Goal: Answer question/provide support

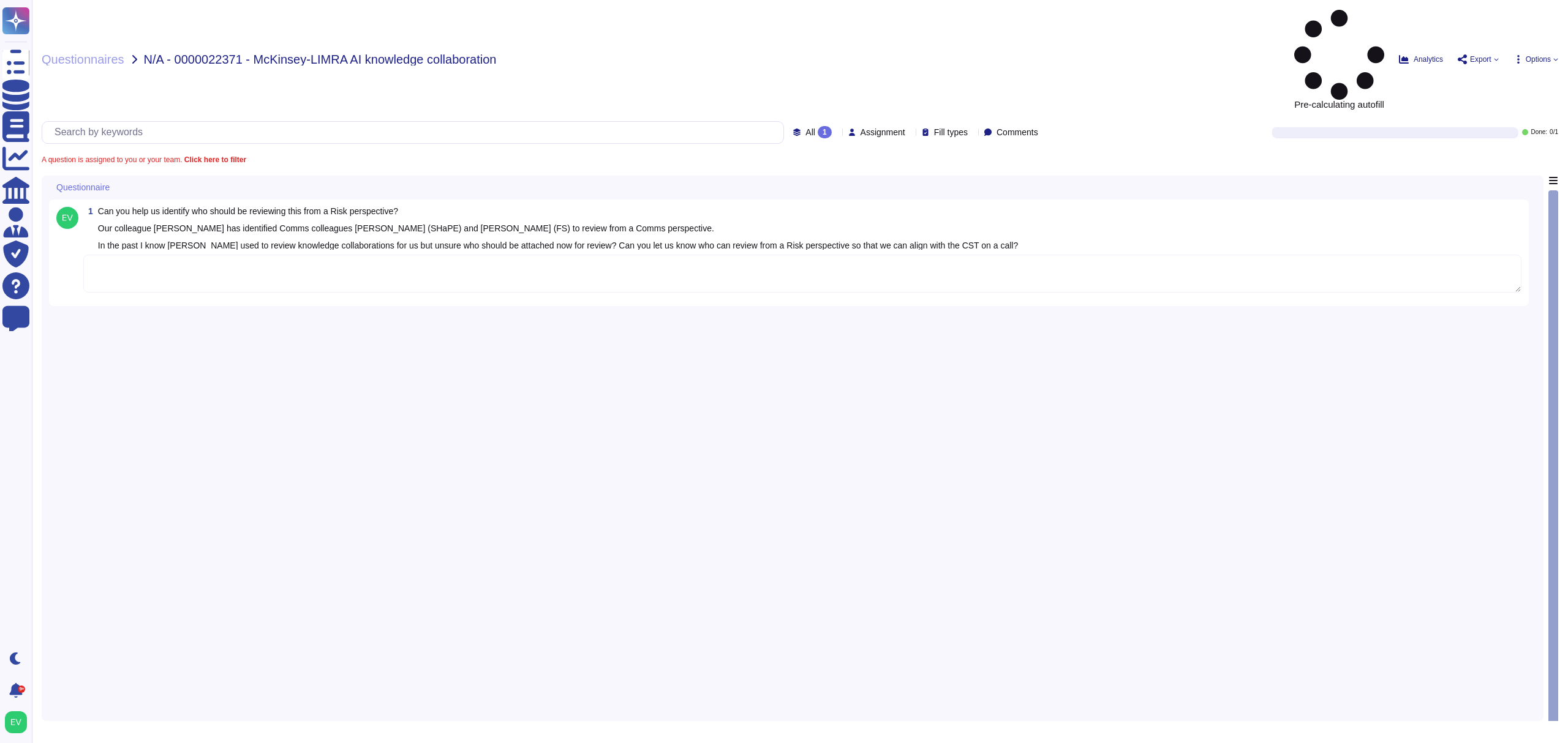
click at [153, 255] on textarea at bounding box center [802, 274] width 1438 height 38
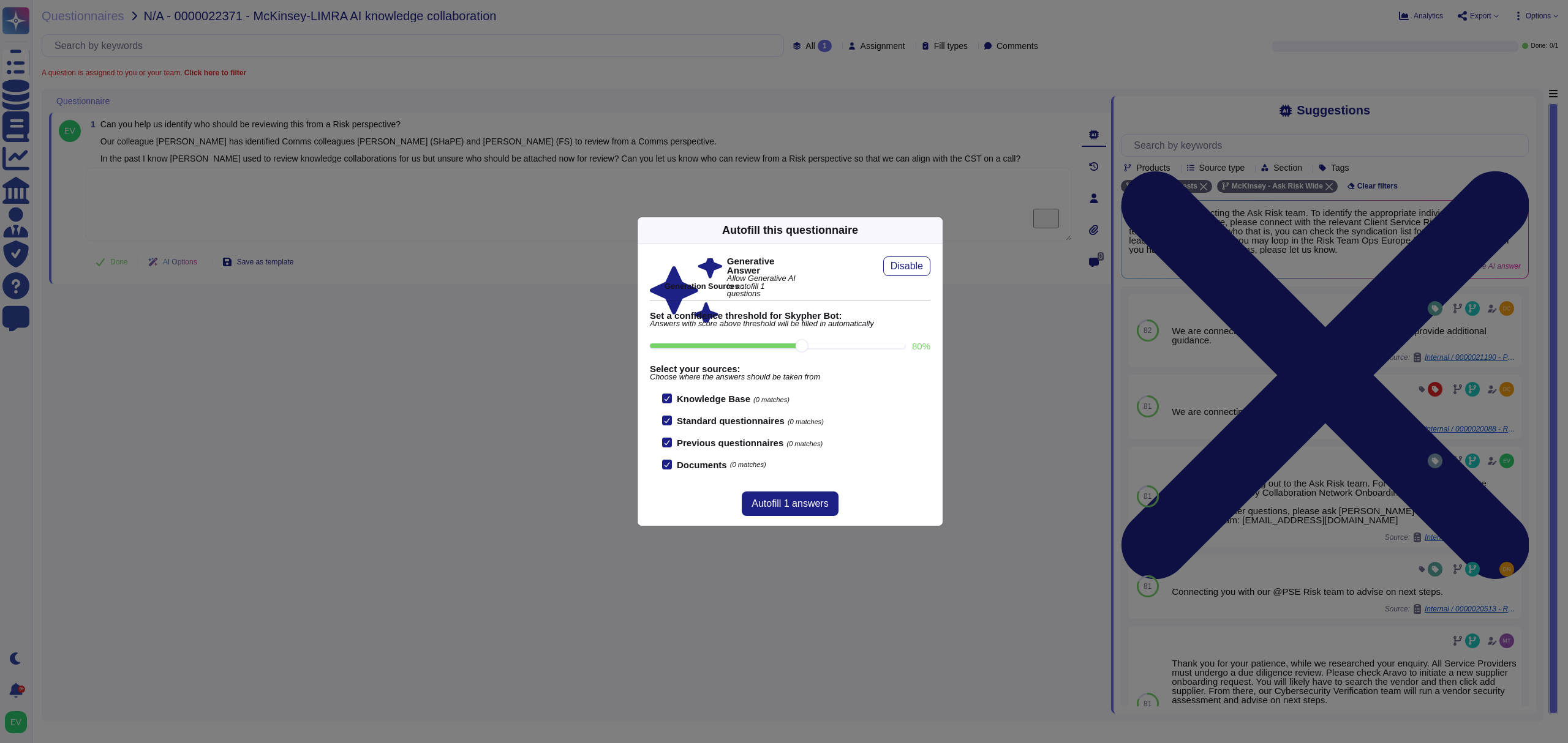
click at [935, 230] on icon at bounding box center [935, 230] width 0 height 0
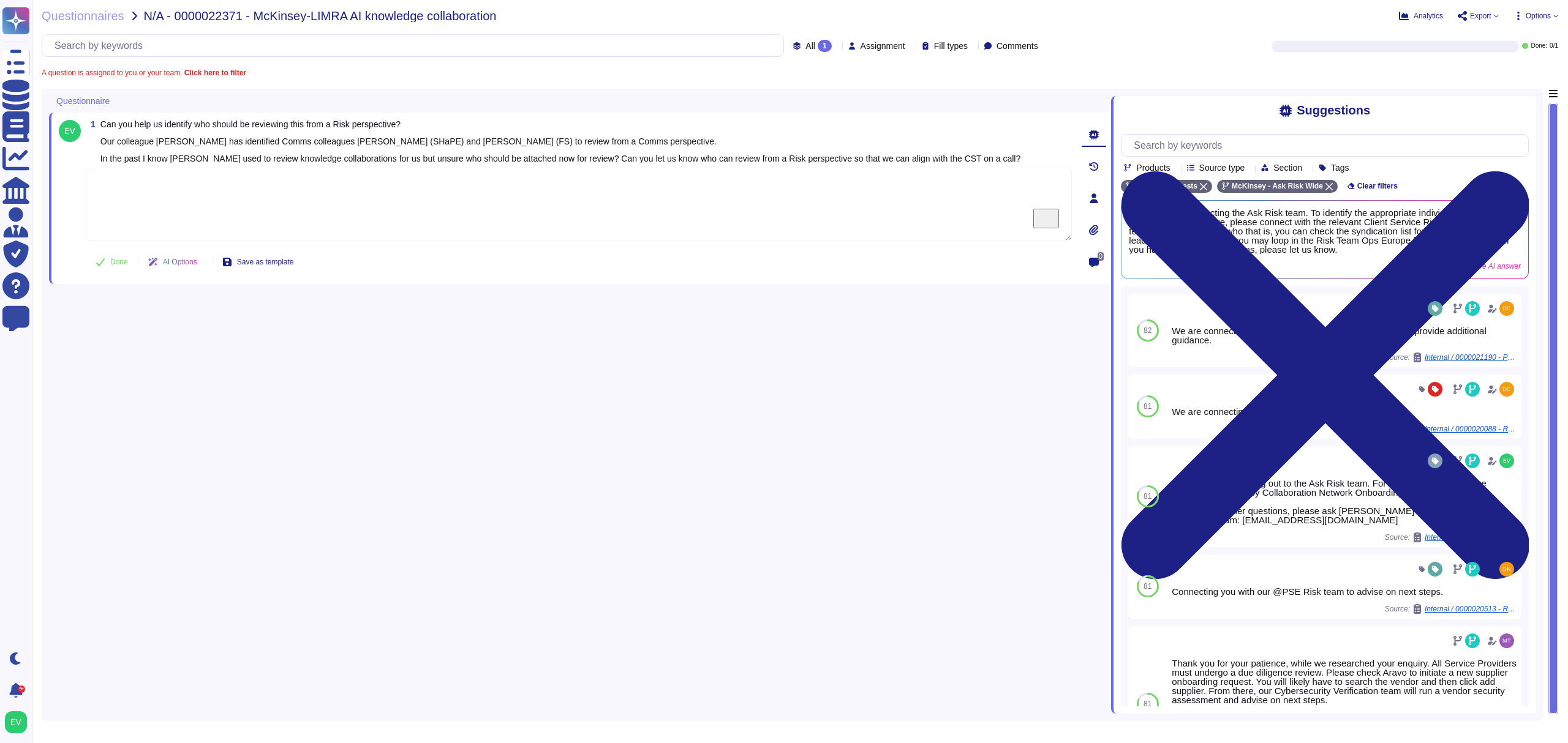
paste textarea "Thank you for following up and for your patience as we worked on your request. …"
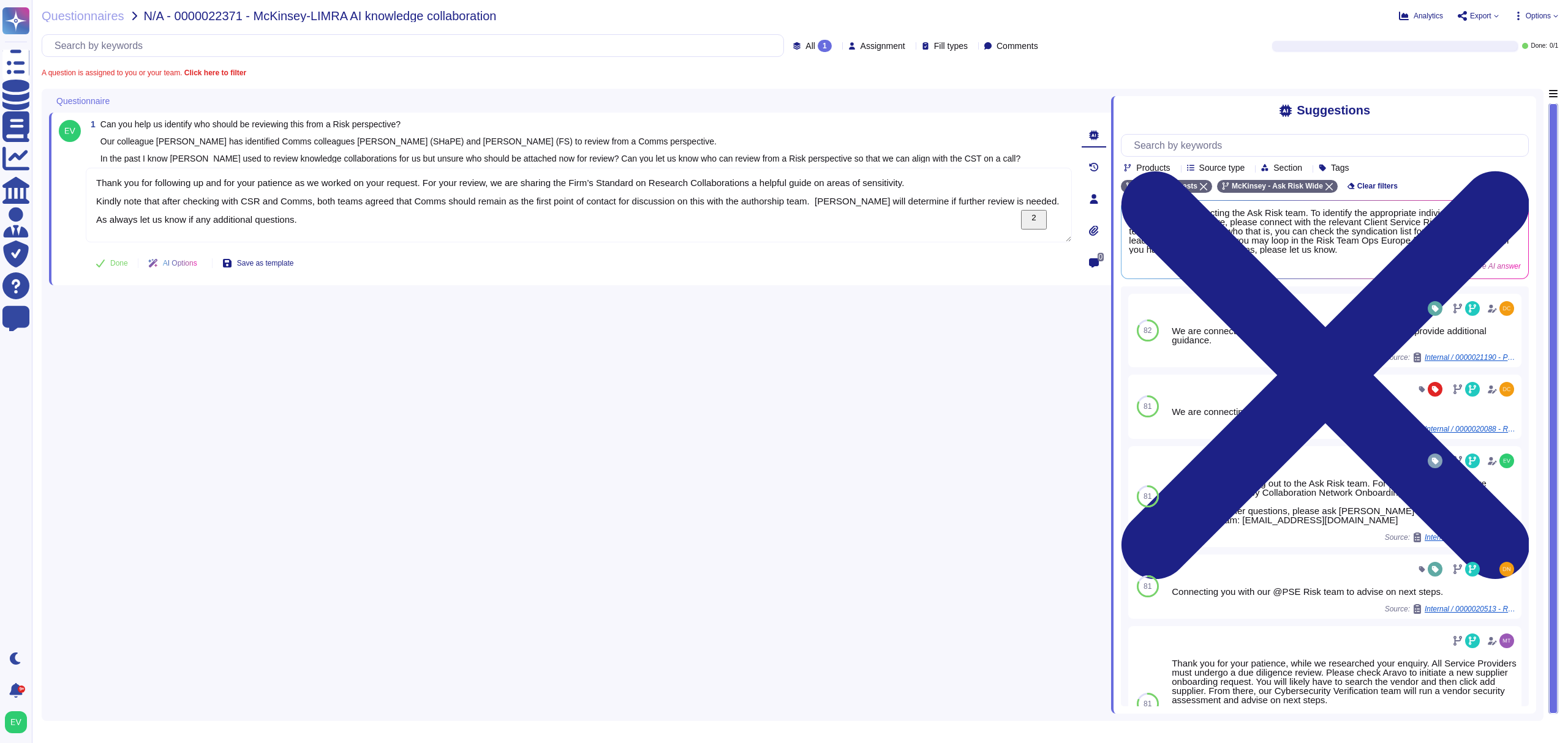
drag, startPoint x: 322, startPoint y: 219, endPoint x: 69, endPoint y: 216, distance: 253.0
click at [69, 216] on div "1 Can you help us identify who should be reviewing this from a Risk perspective…" at bounding box center [565, 199] width 1013 height 158
type textarea "Thank you for following up and for your patience as we worked on your request. …"
click at [109, 254] on div "1 Can you help us identify who should be reviewing this from a Risk perspective…" at bounding box center [565, 199] width 1013 height 158
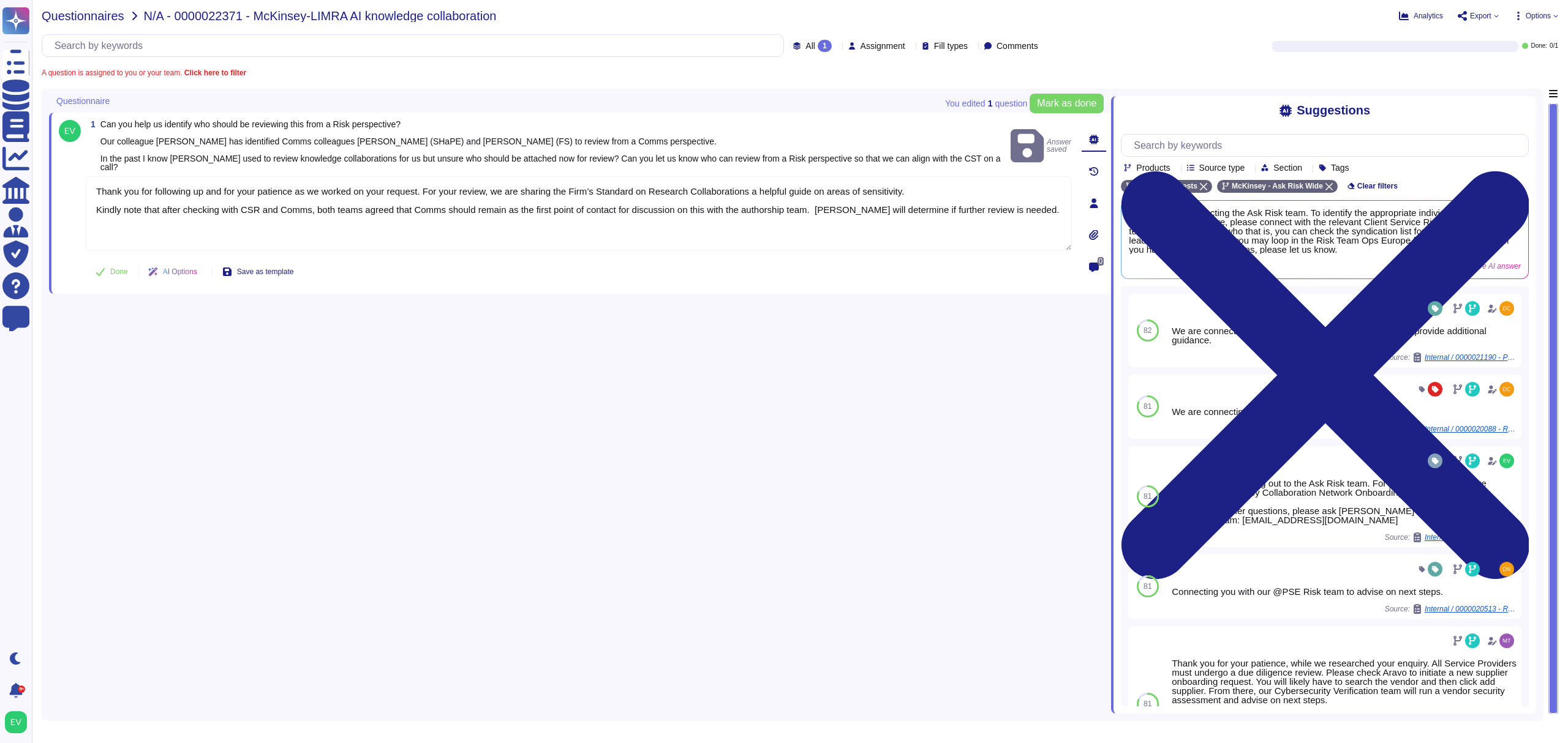
click at [108, 16] on span "Questionnaires" at bounding box center [83, 16] width 83 height 12
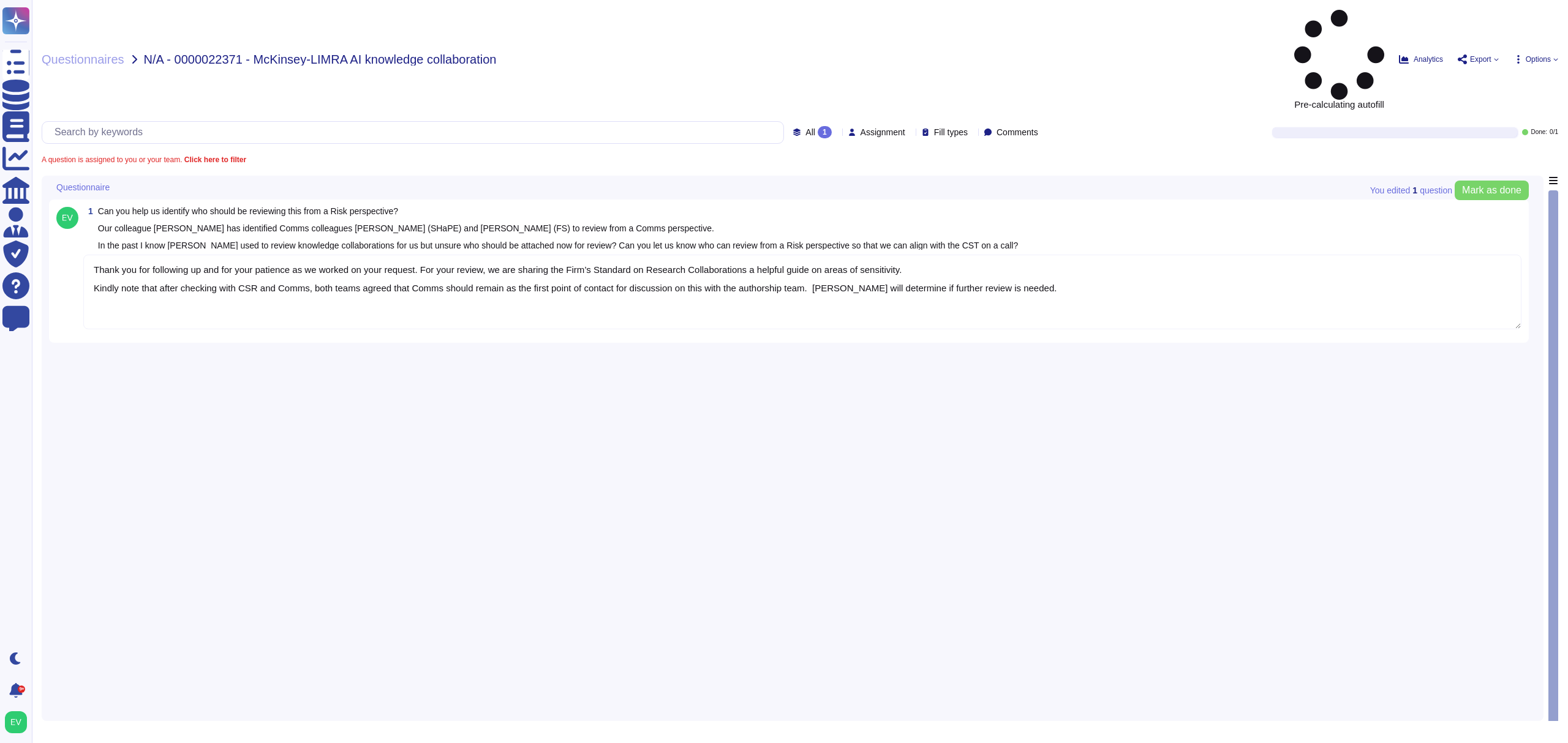
type textarea "Thank you for following up and for your patience as we worked on your request. …"
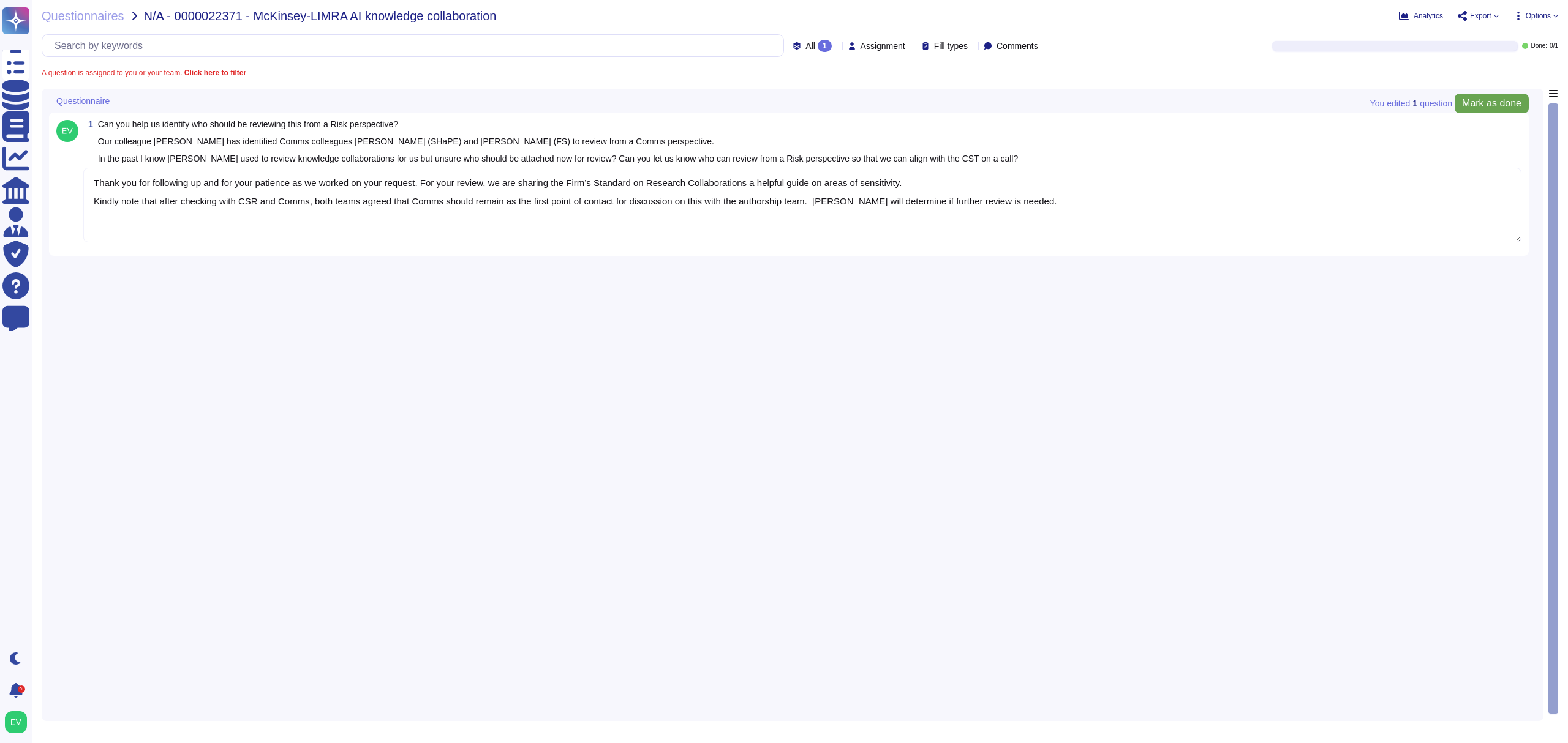
click at [1466, 100] on span "Mark as done" at bounding box center [1492, 103] width 59 height 10
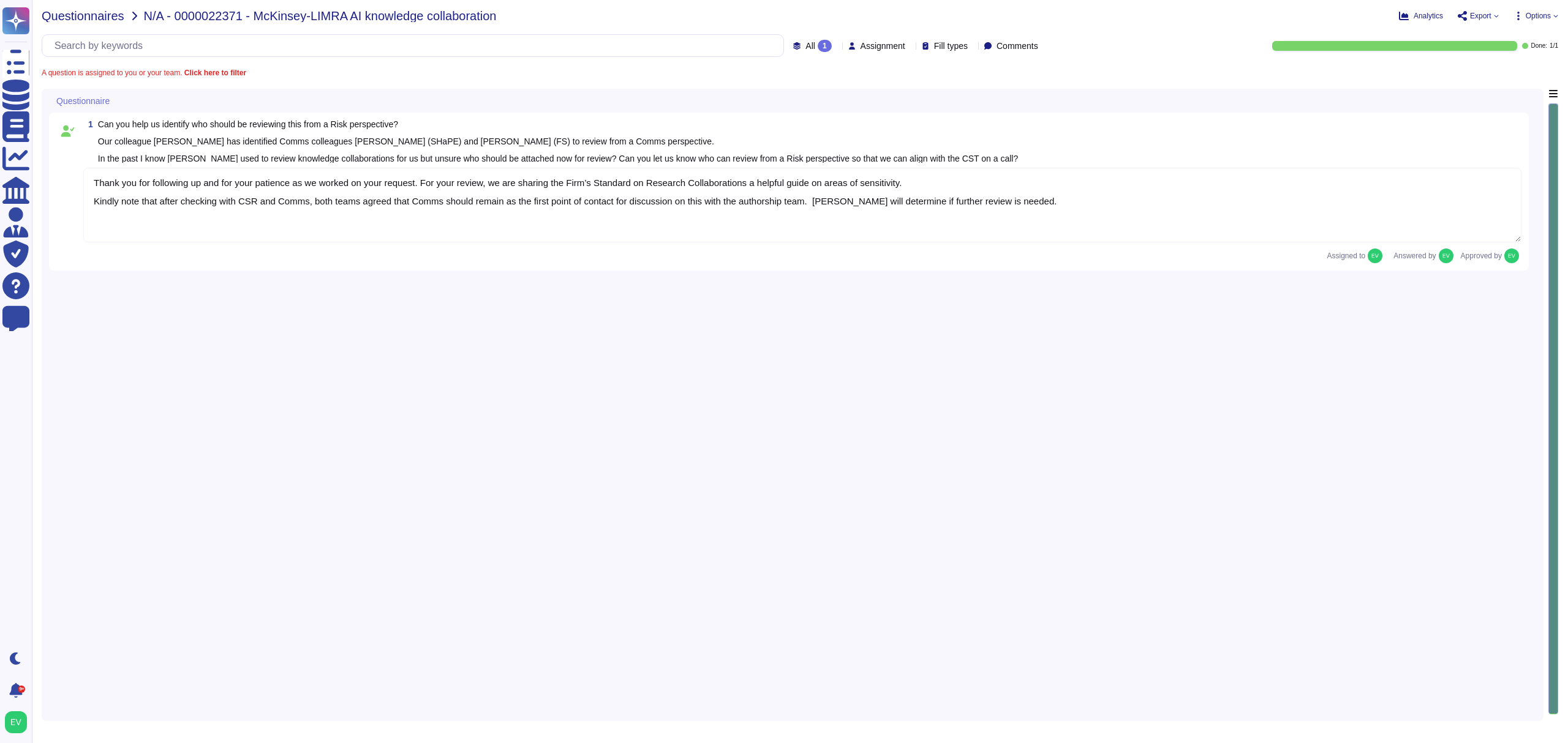
click at [72, 20] on span "Questionnaires" at bounding box center [83, 16] width 83 height 12
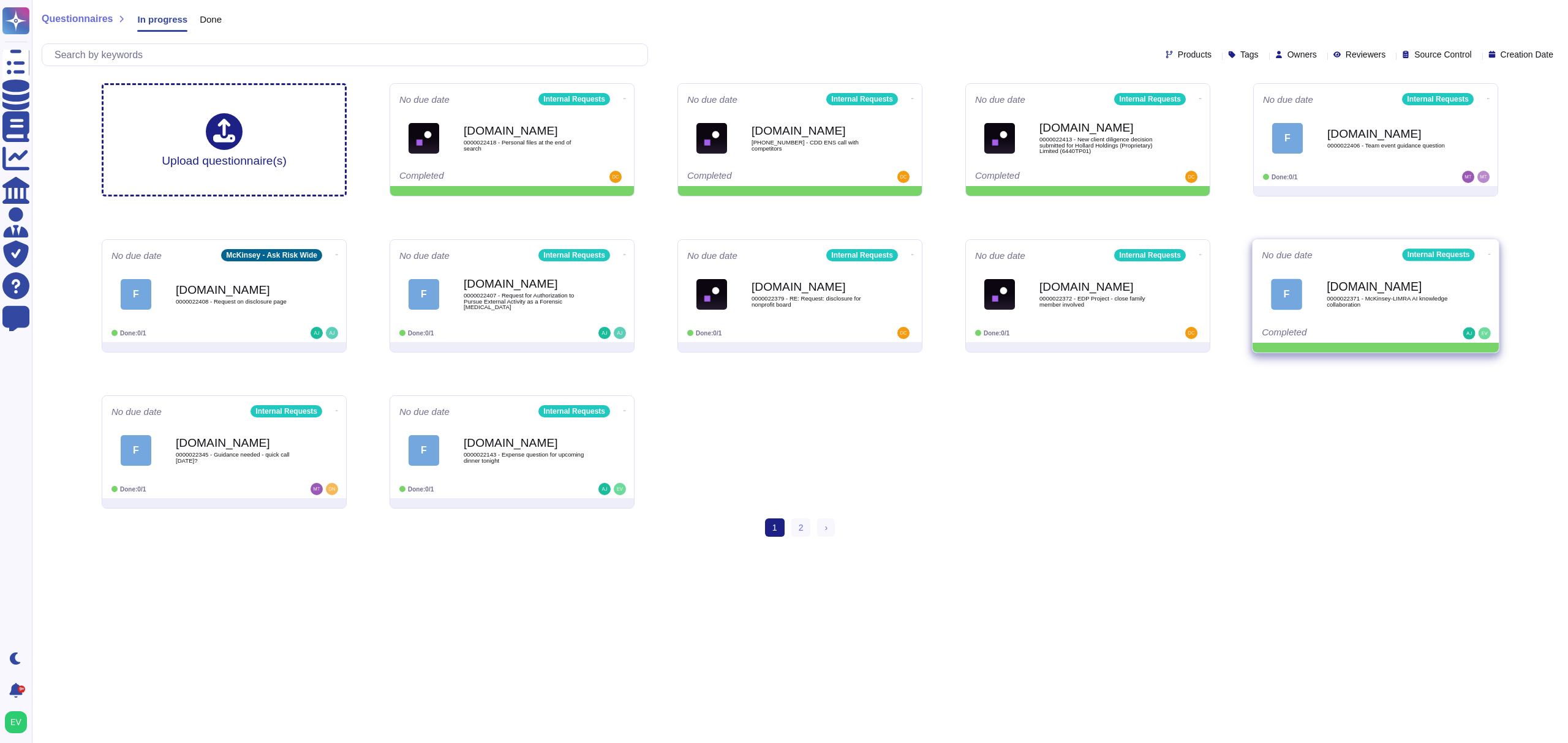
click at [1488, 253] on icon at bounding box center [1490, 254] width 3 height 3
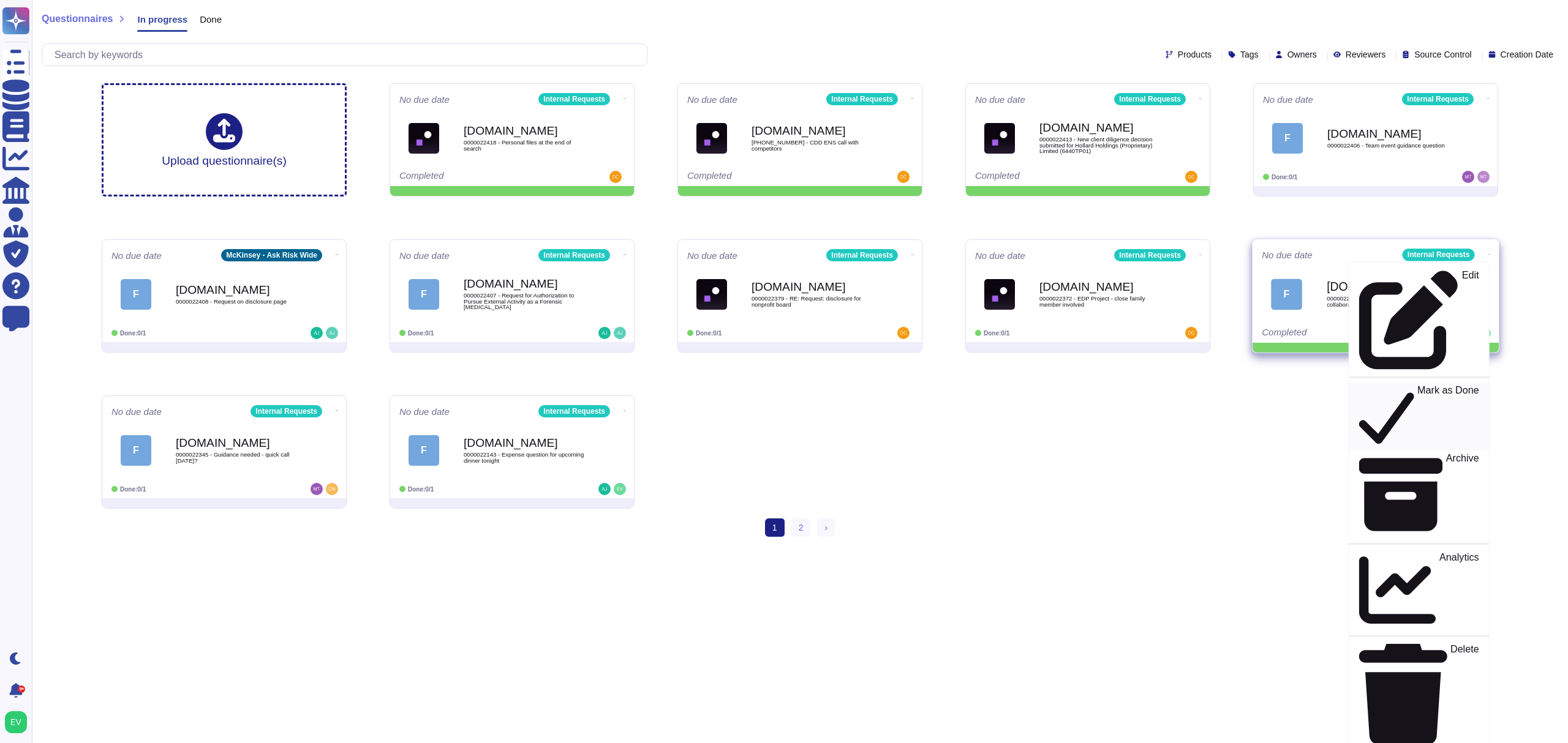
click at [1434, 385] on div "Mark as Done" at bounding box center [1419, 417] width 120 height 63
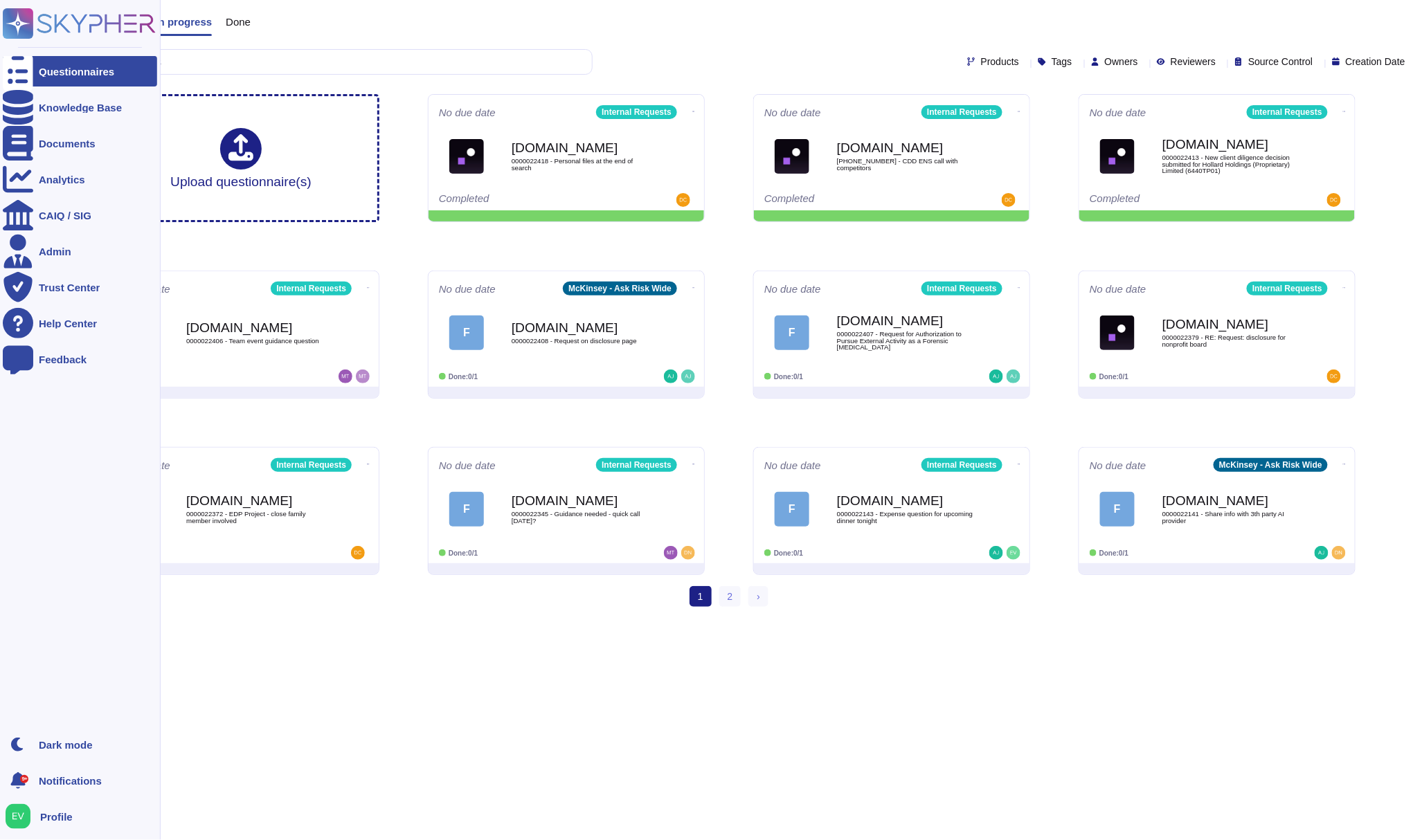
click at [30, 21] on rect at bounding box center [18, 23] width 30 height 30
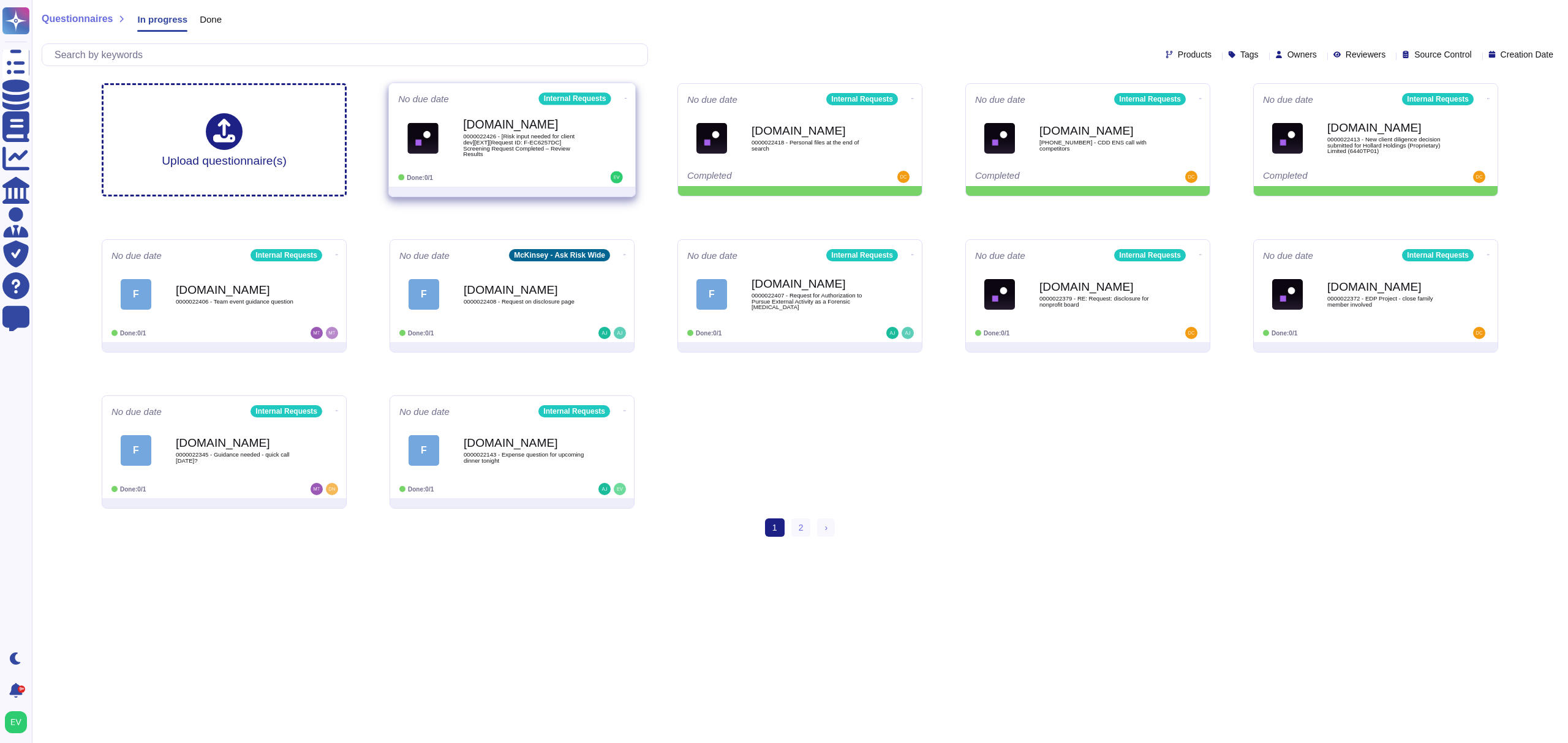
click at [569, 164] on div "Force.com 0000022426 - [Risk input needed for client dev][EXT][Request ID: F-EC…" at bounding box center [512, 138] width 228 height 62
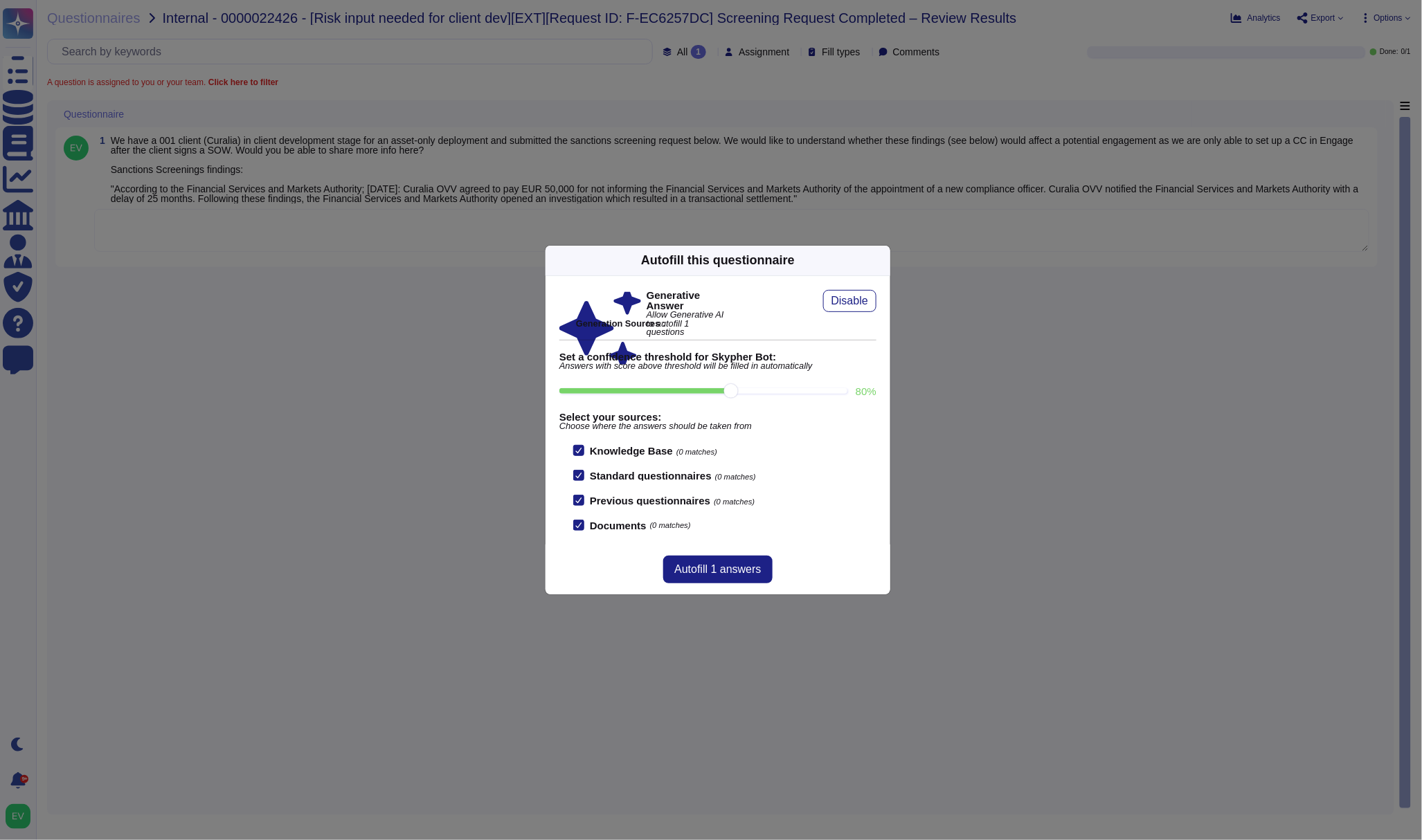
click at [882, 260] on icon at bounding box center [882, 260] width 0 height 0
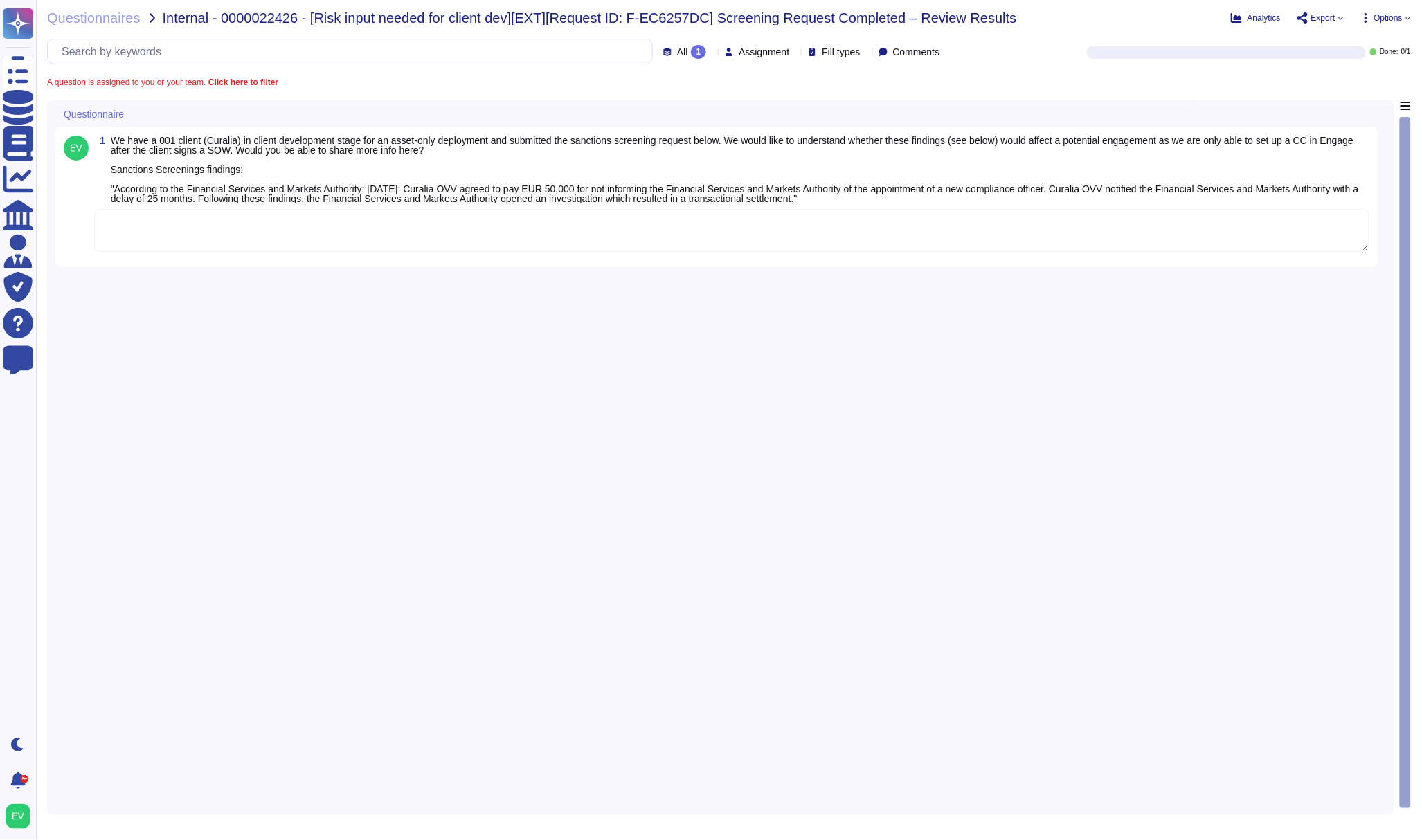
click at [151, 246] on textarea at bounding box center [731, 230] width 1275 height 43
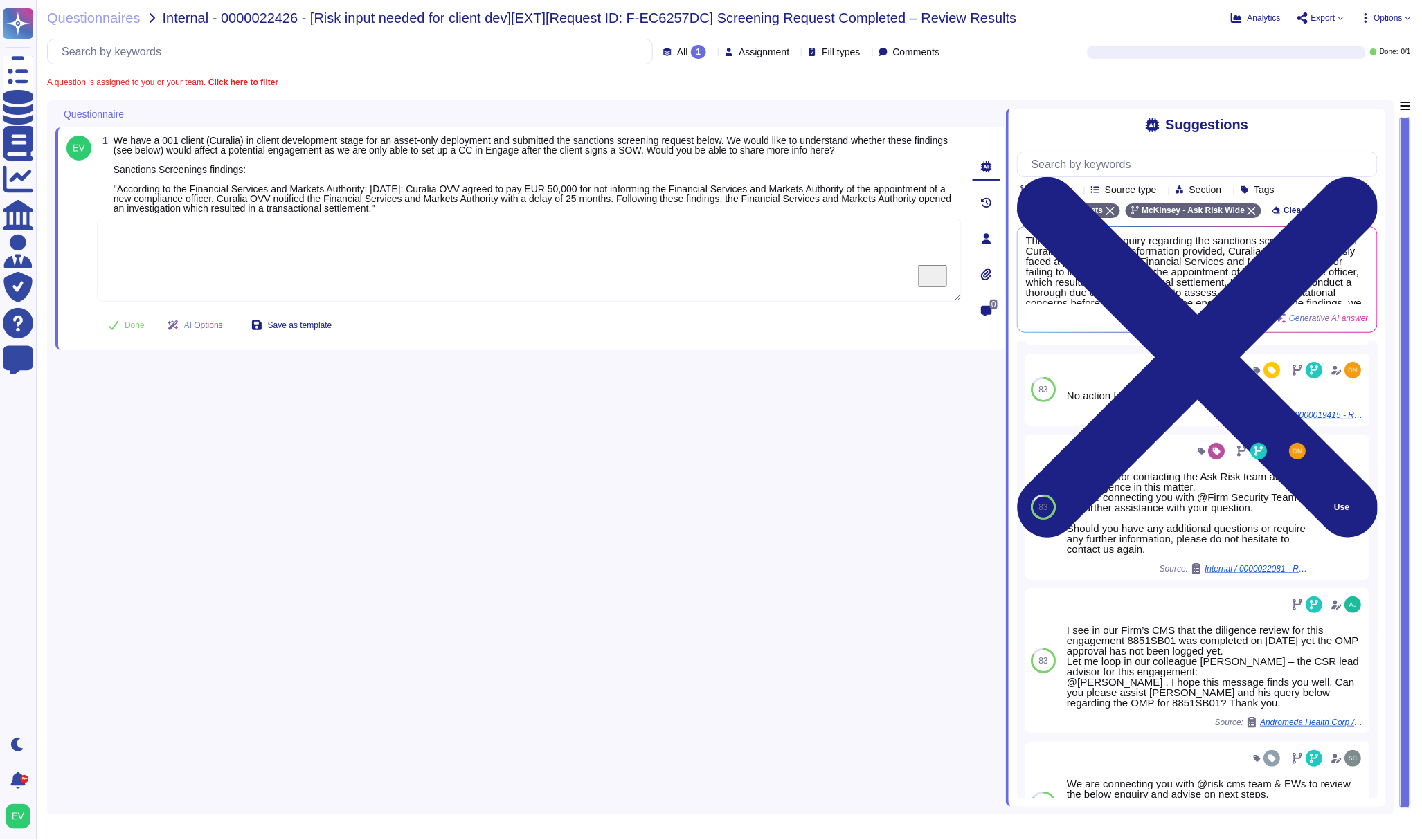
scroll to position [349, 0]
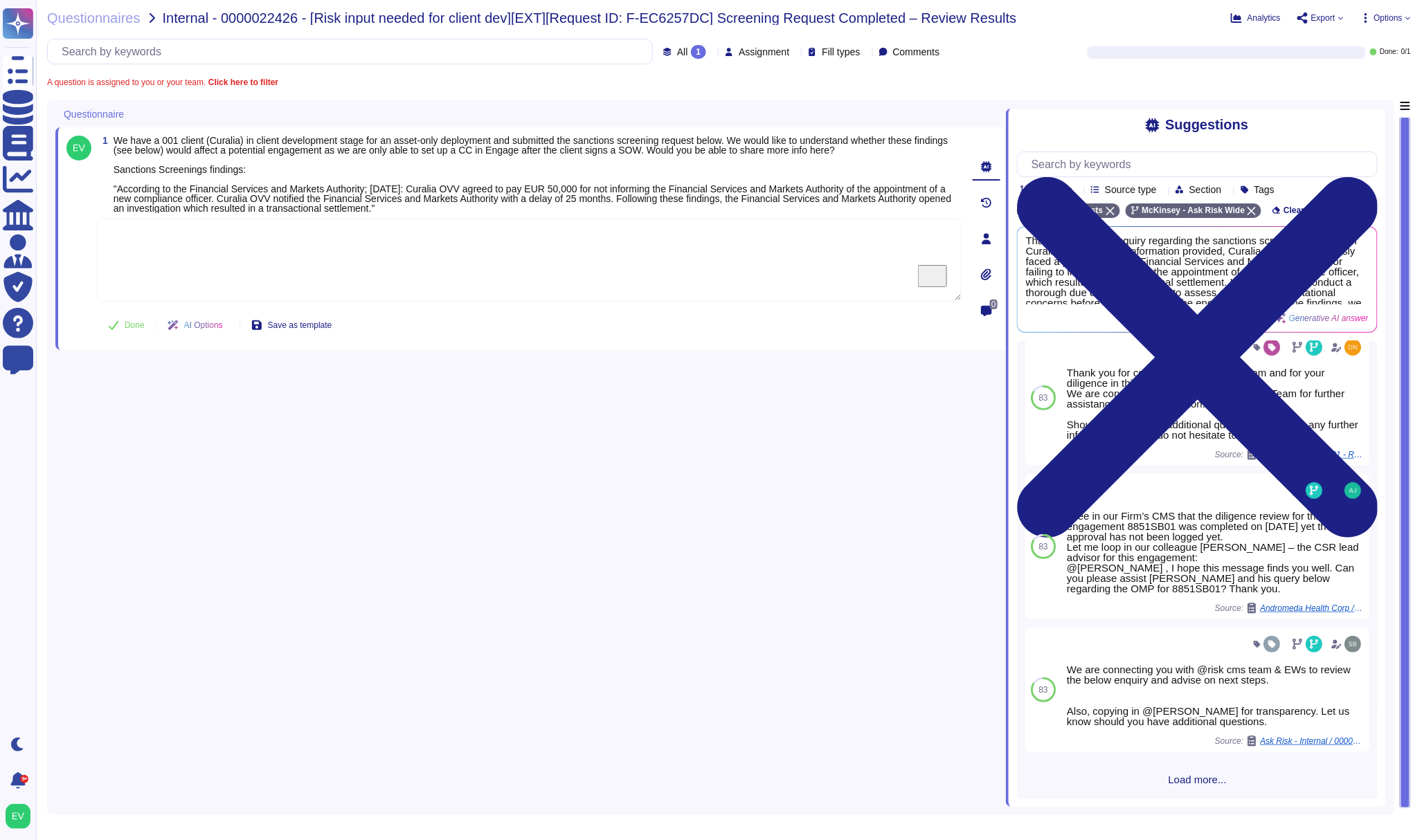
click at [126, 263] on textarea "To enrich screen reader interactions, please activate Accessibility in Grammarl…" at bounding box center [529, 260] width 865 height 83
paste textarea "Thank you for contacting the Ask Risk team. We are connecting you with @Diligen…"
type textarea "Thank you for contacting the Ask Risk team. We are connecting you with @Diligen…"
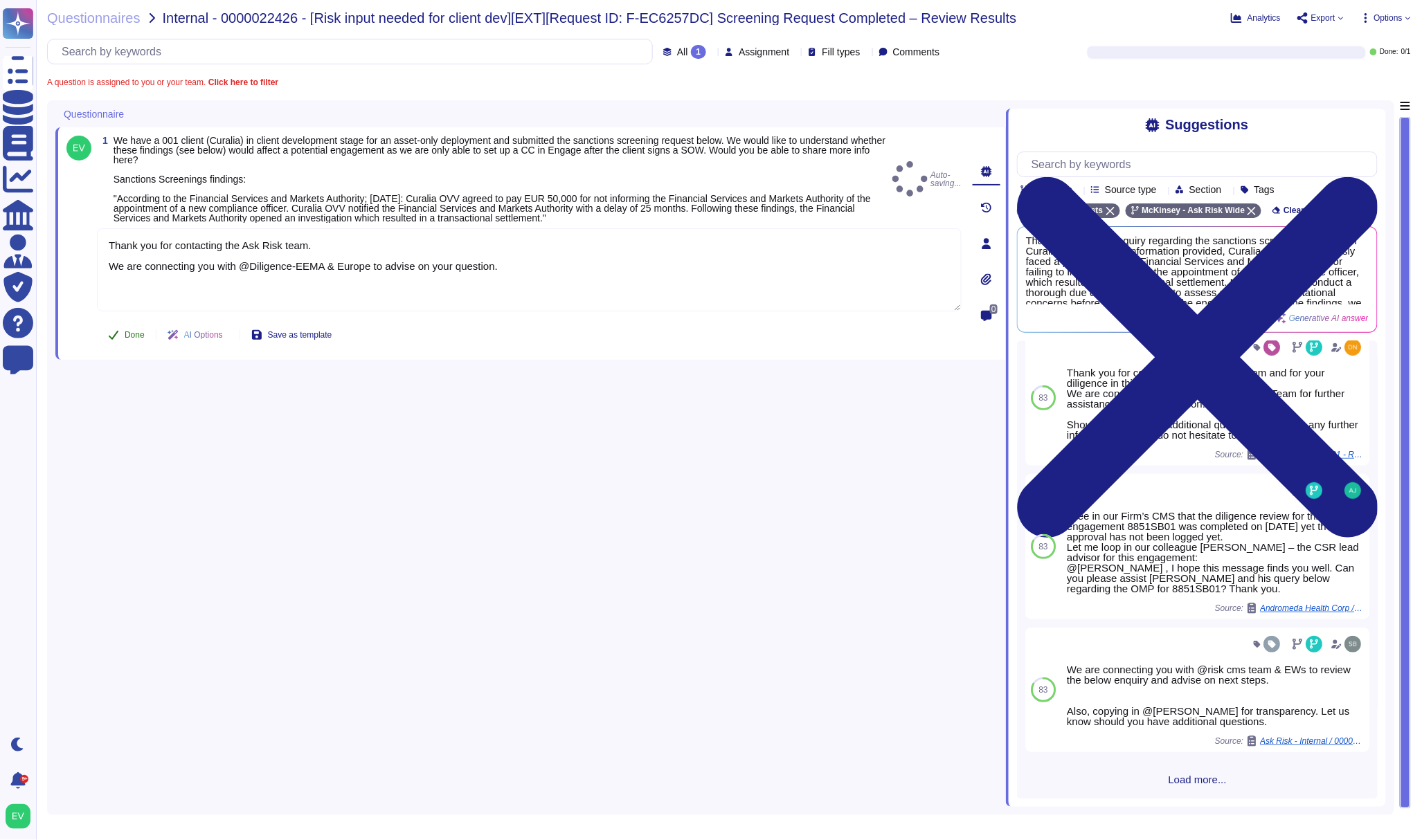
click at [124, 336] on button "Done" at bounding box center [127, 335] width 59 height 28
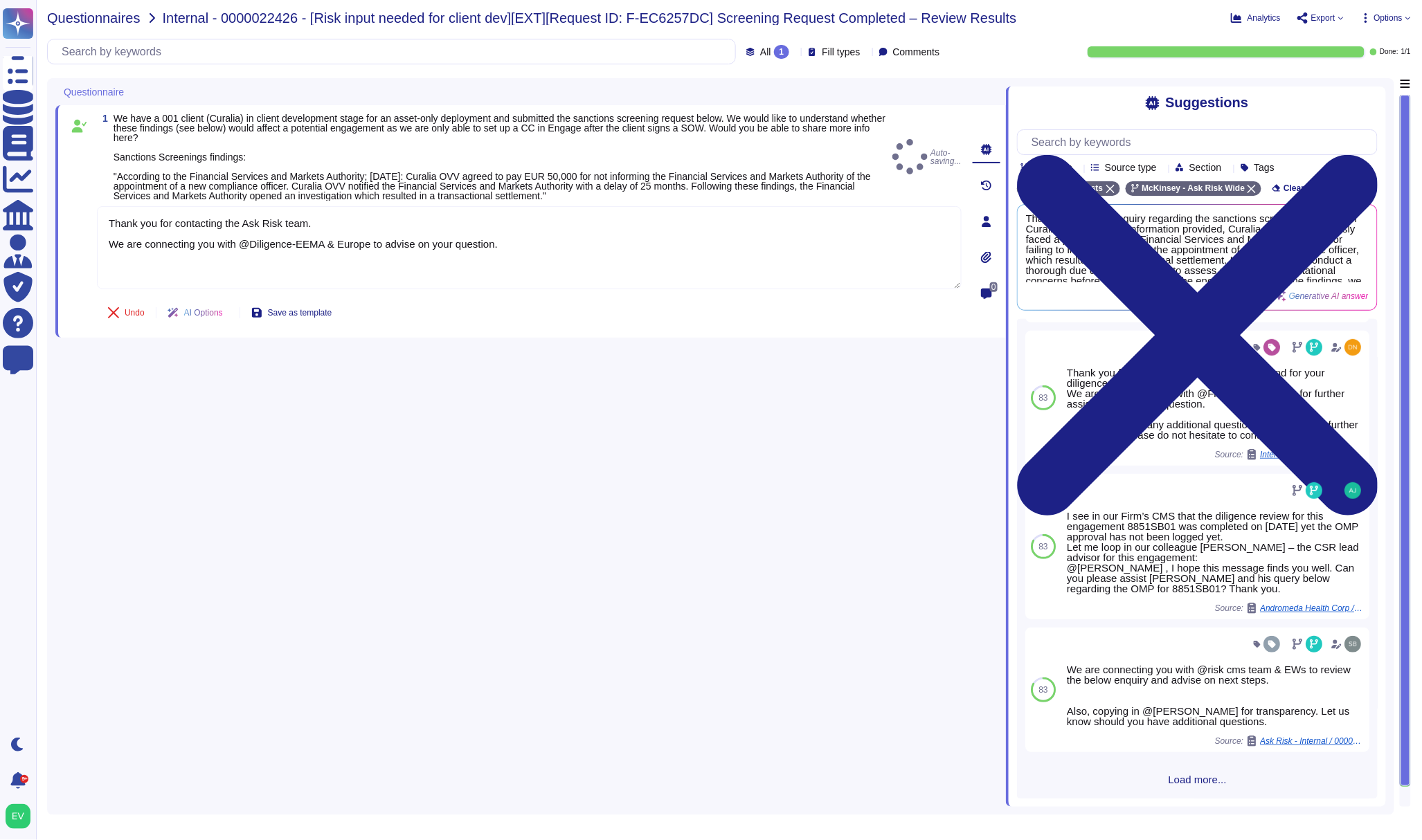
click at [122, 19] on span "Questionnaires" at bounding box center [94, 18] width 93 height 14
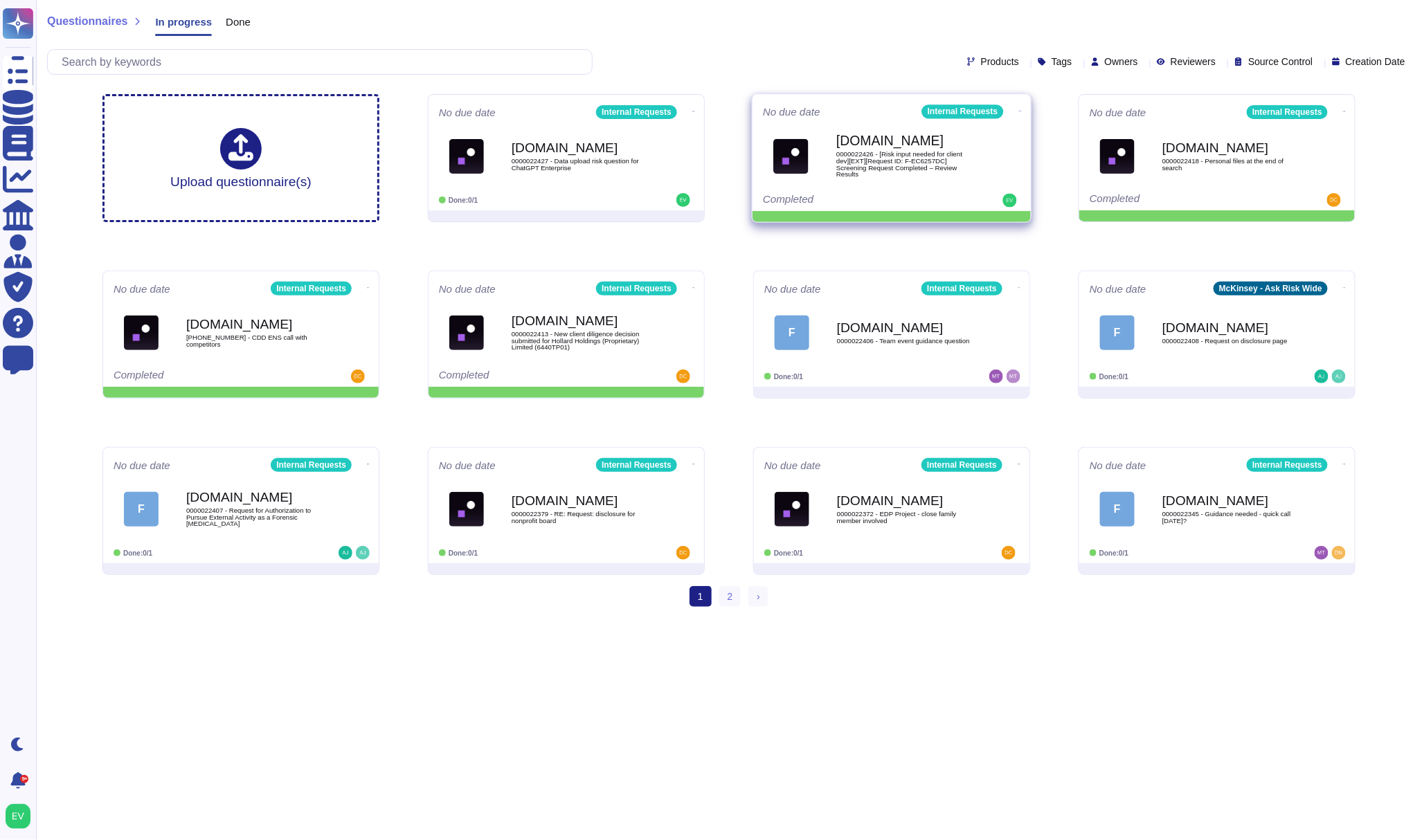
click at [1019, 110] on span at bounding box center [1019, 110] width 5 height 15
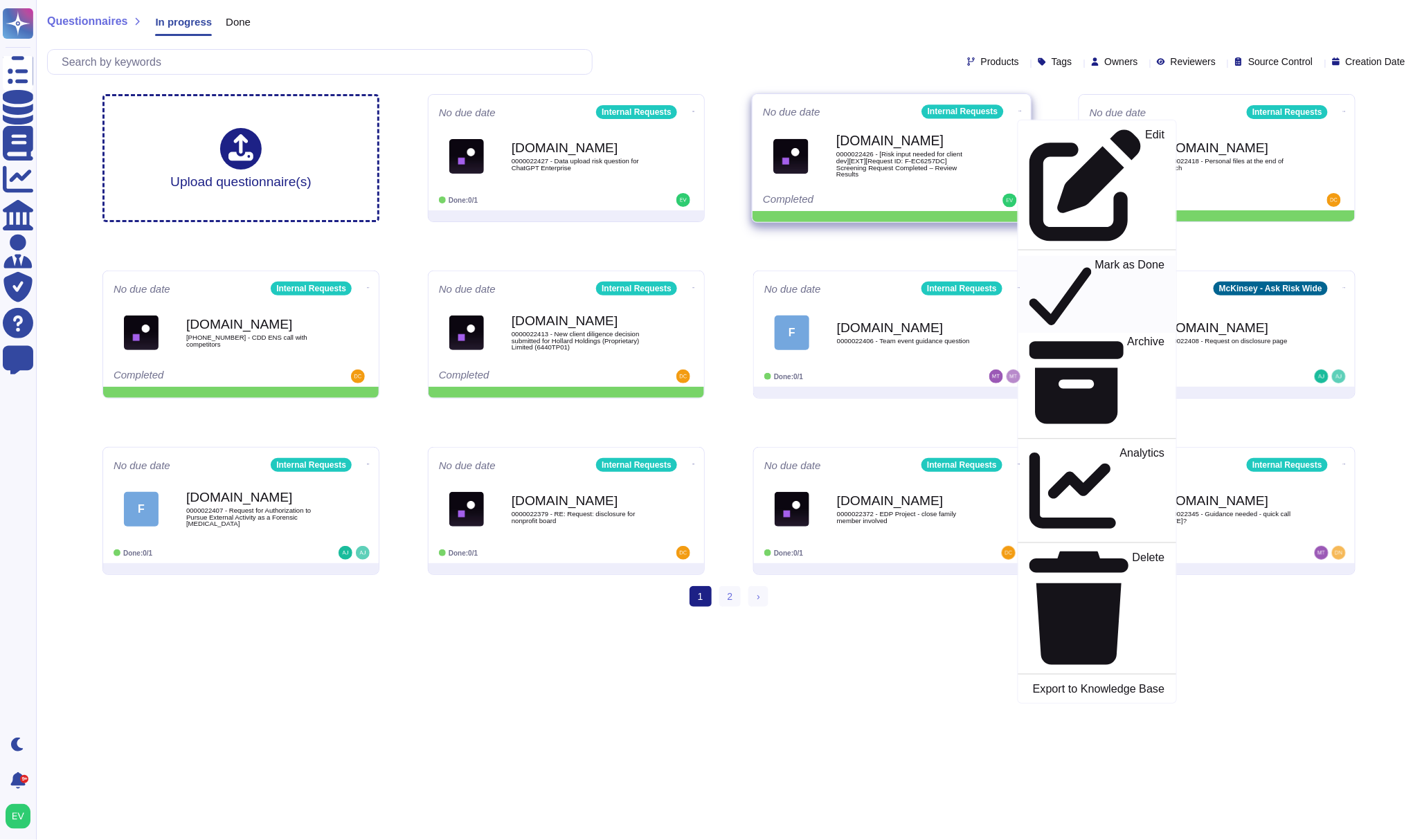
click at [1095, 260] on p "Mark as Done" at bounding box center [1130, 295] width 70 height 71
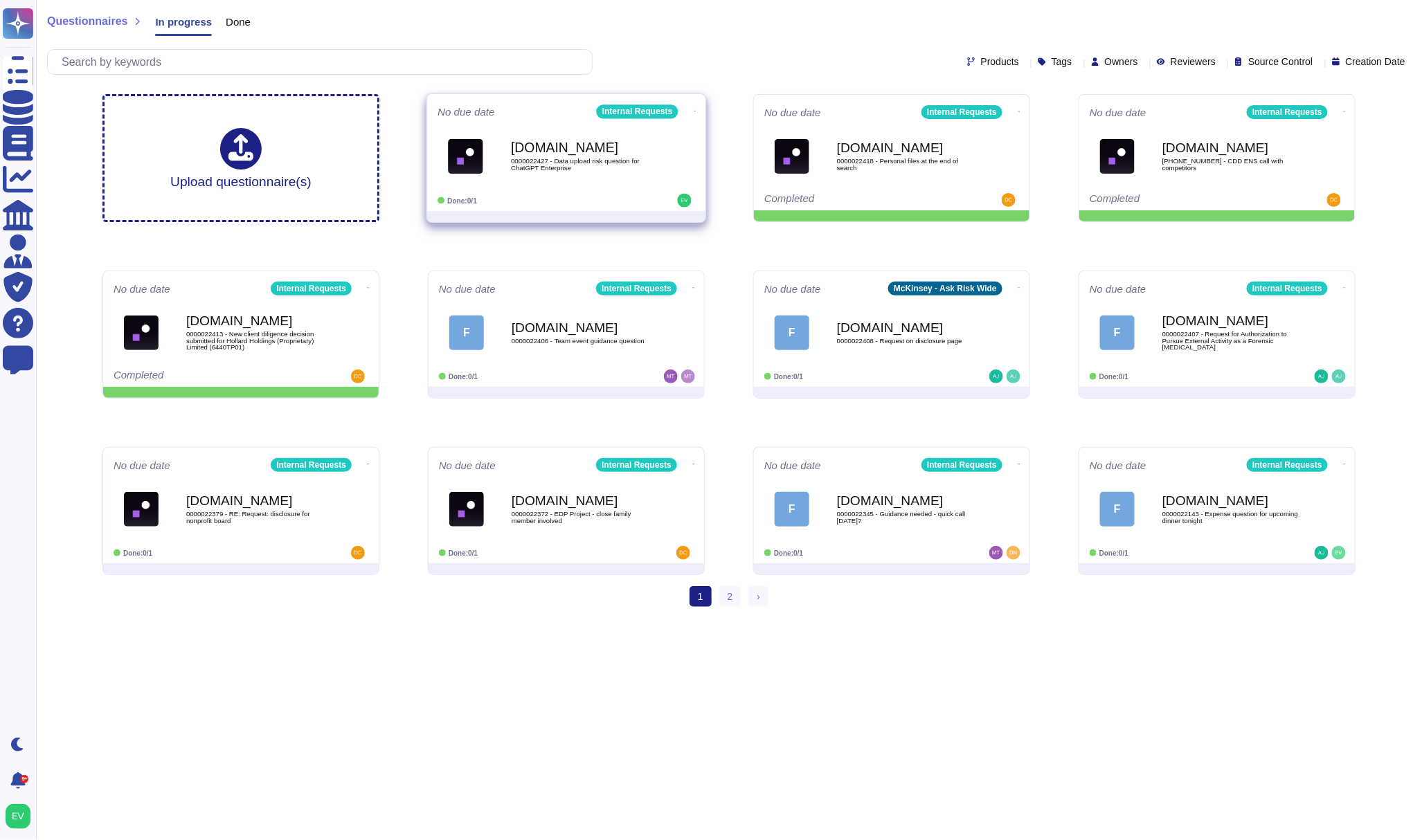
click at [559, 159] on span "0000022427 - Data upload risk question for ChatGPT Enterprise" at bounding box center [580, 164] width 140 height 13
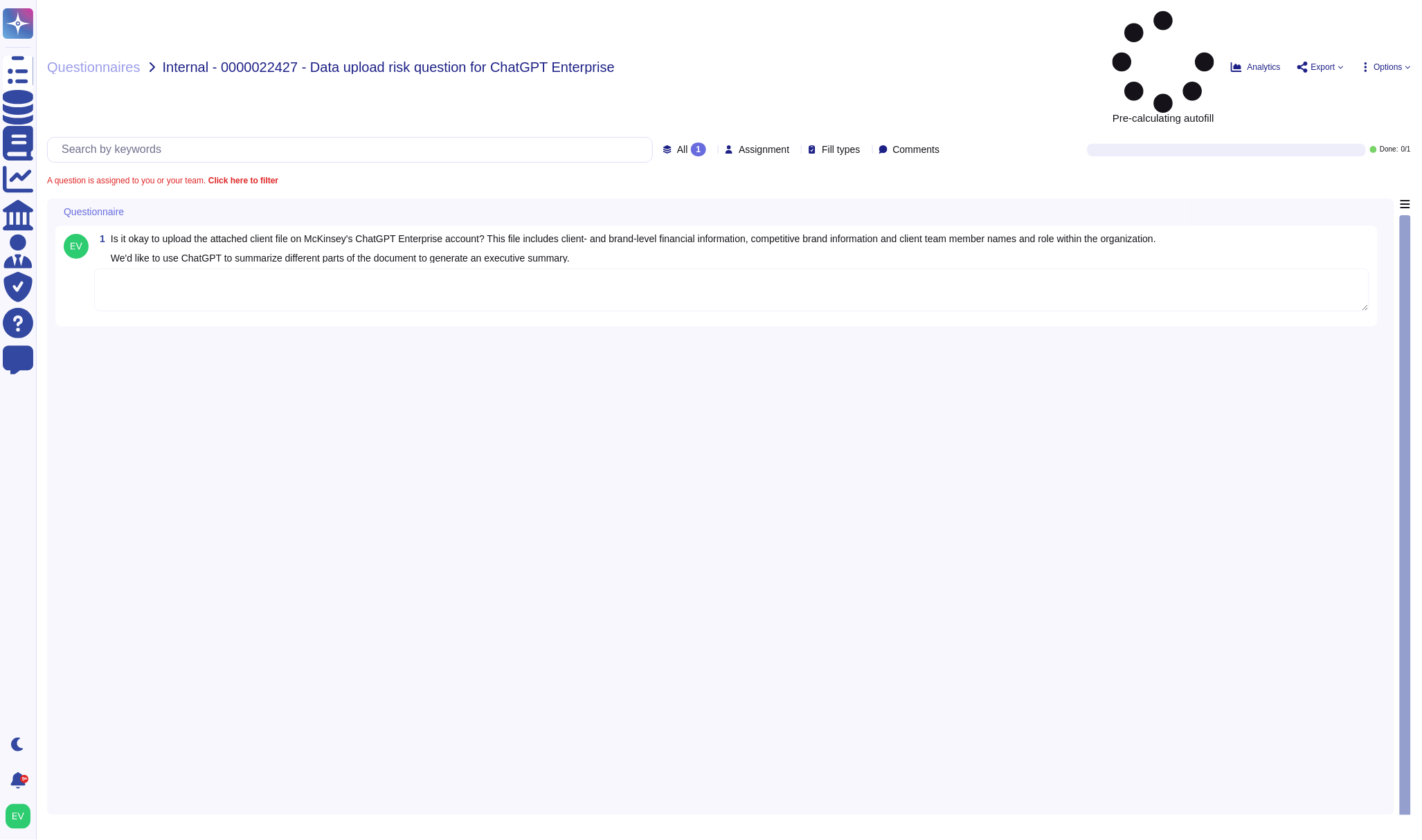
click at [278, 269] on textarea "To enrich screen reader interactions, please activate Accessibility in Grammarl…" at bounding box center [731, 290] width 1275 height 43
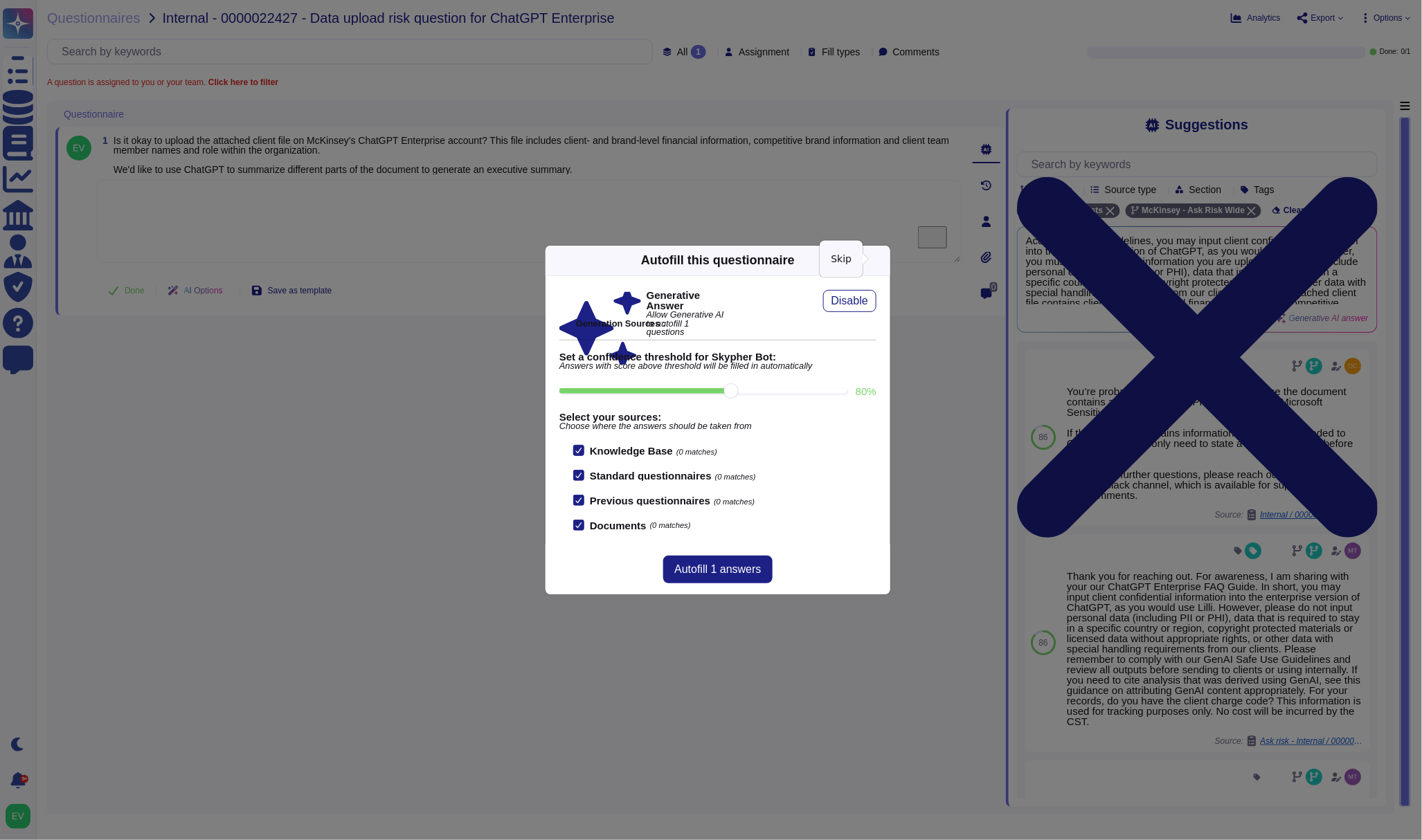
click at [882, 260] on icon at bounding box center [882, 260] width 0 height 0
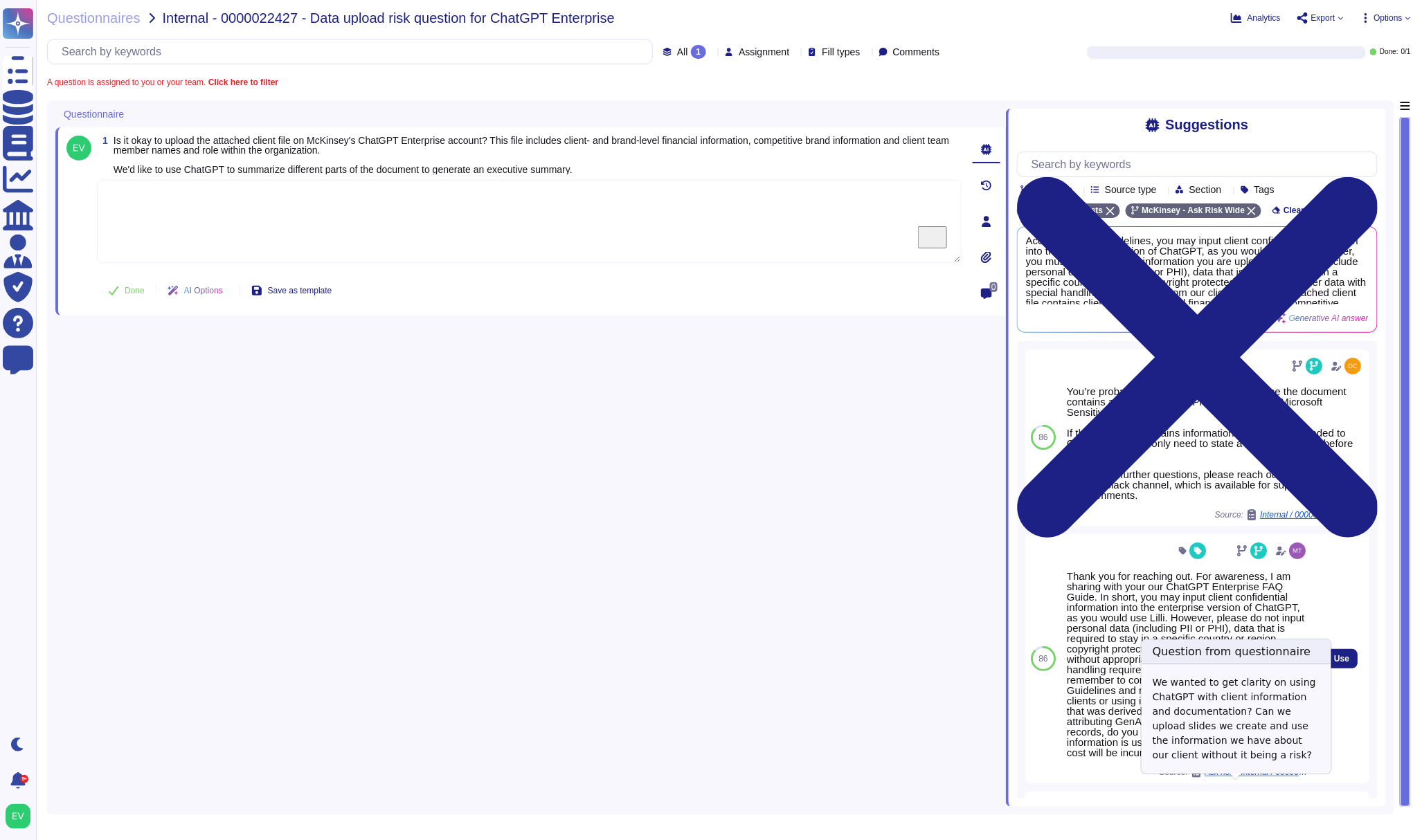
click at [1247, 778] on div "Thank you for reaching out. For awareness, I am sharing with your our ChatGPT E…" at bounding box center [1187, 659] width 242 height 238
click at [1247, 776] on span "Ask risk - Internal / 0000020664 - RE: Requesting guidance on ChatGPT Enterprise" at bounding box center [1256, 772] width 104 height 9
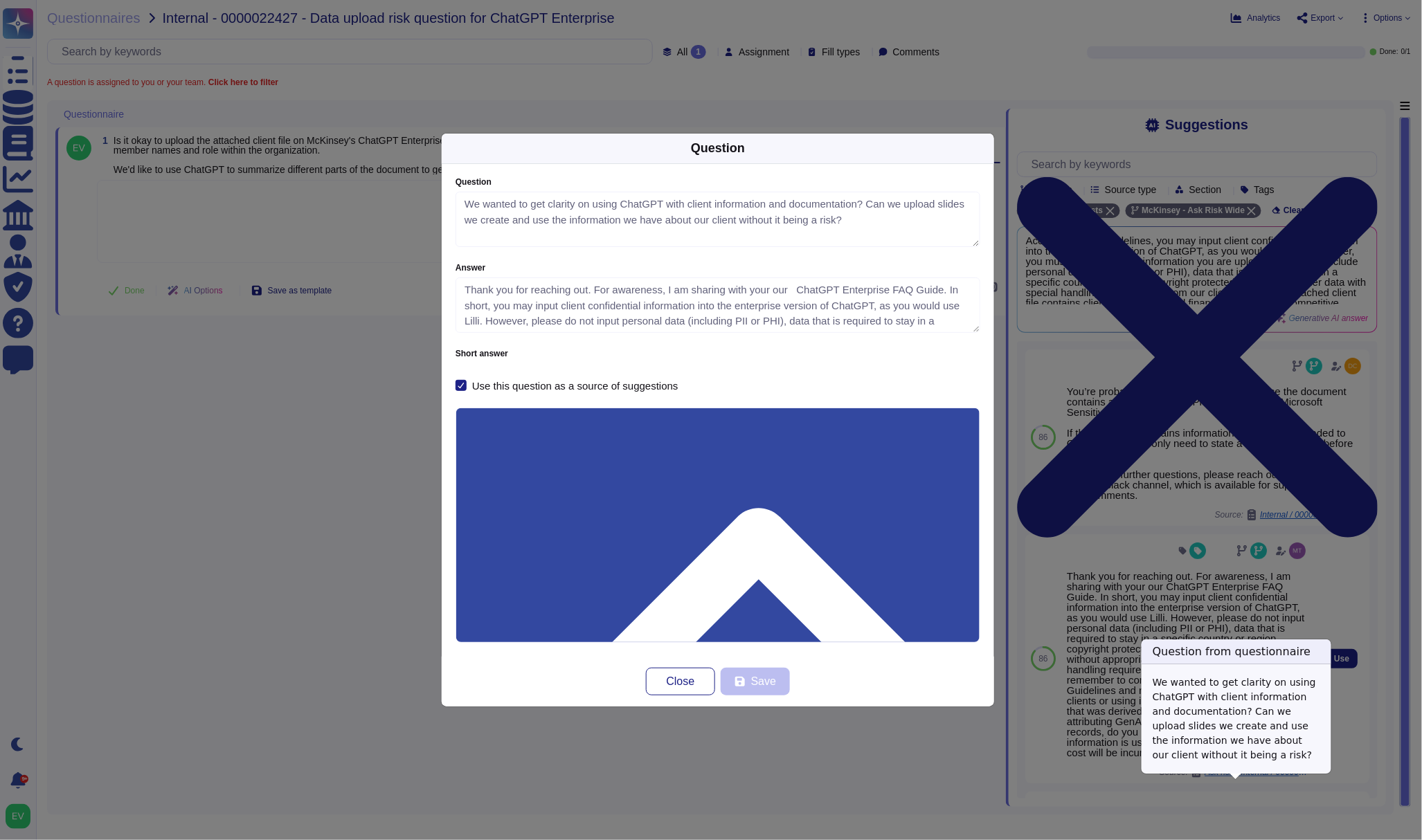
type textarea "We wanted to get clarity on using ChatGPT with client information and documenta…"
type textarea "Thank you for reaching out. For awareness, I am sharing with your our ChatGPT E…"
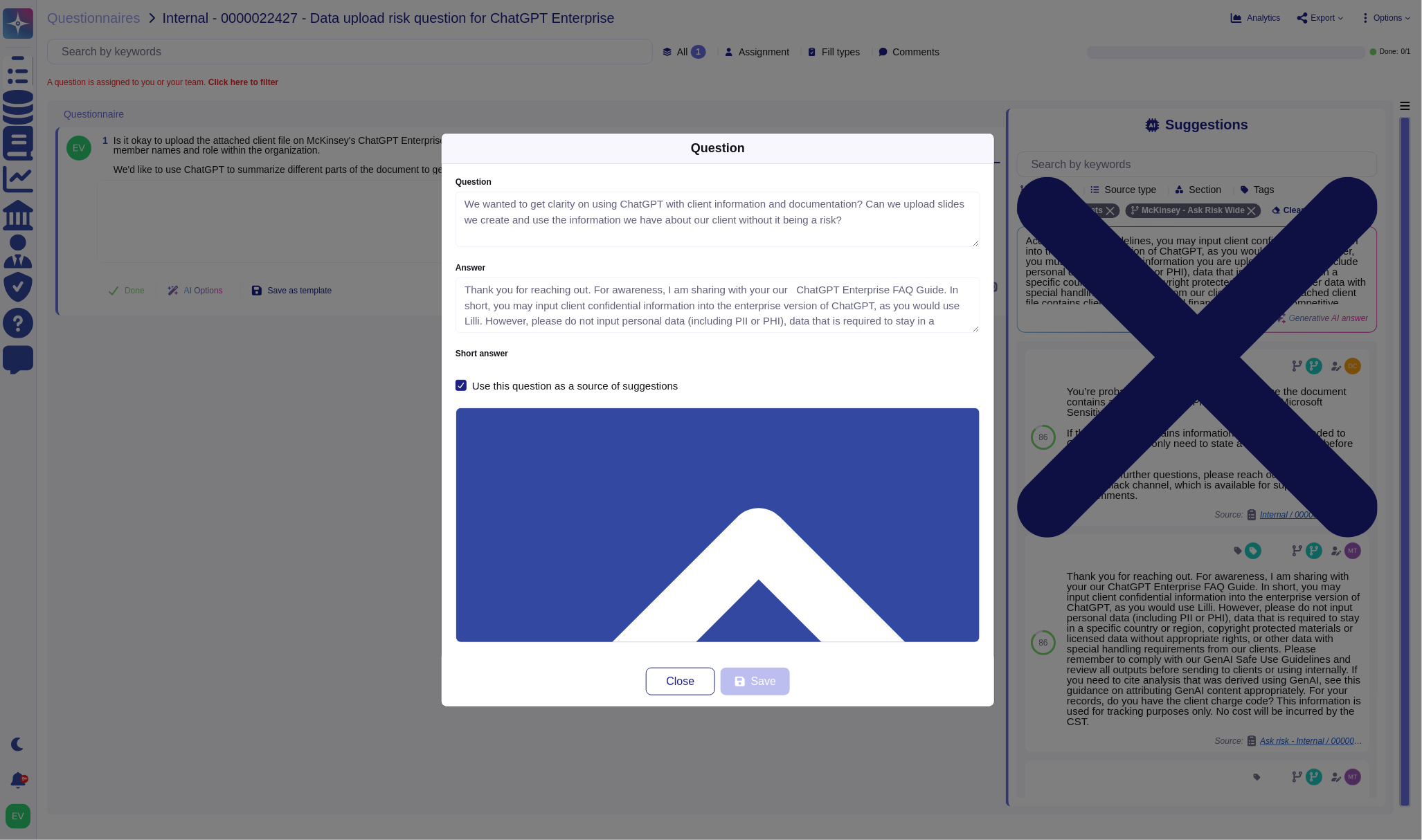
drag, startPoint x: 706, startPoint y: 490, endPoint x: 403, endPoint y: 485, distance: 303.0
click at [403, 485] on div "Question Question We wanted to get clarity on using ChatGPT with client informa…" at bounding box center [711, 420] width 1422 height 840
click at [679, 687] on span "Close" at bounding box center [681, 681] width 29 height 11
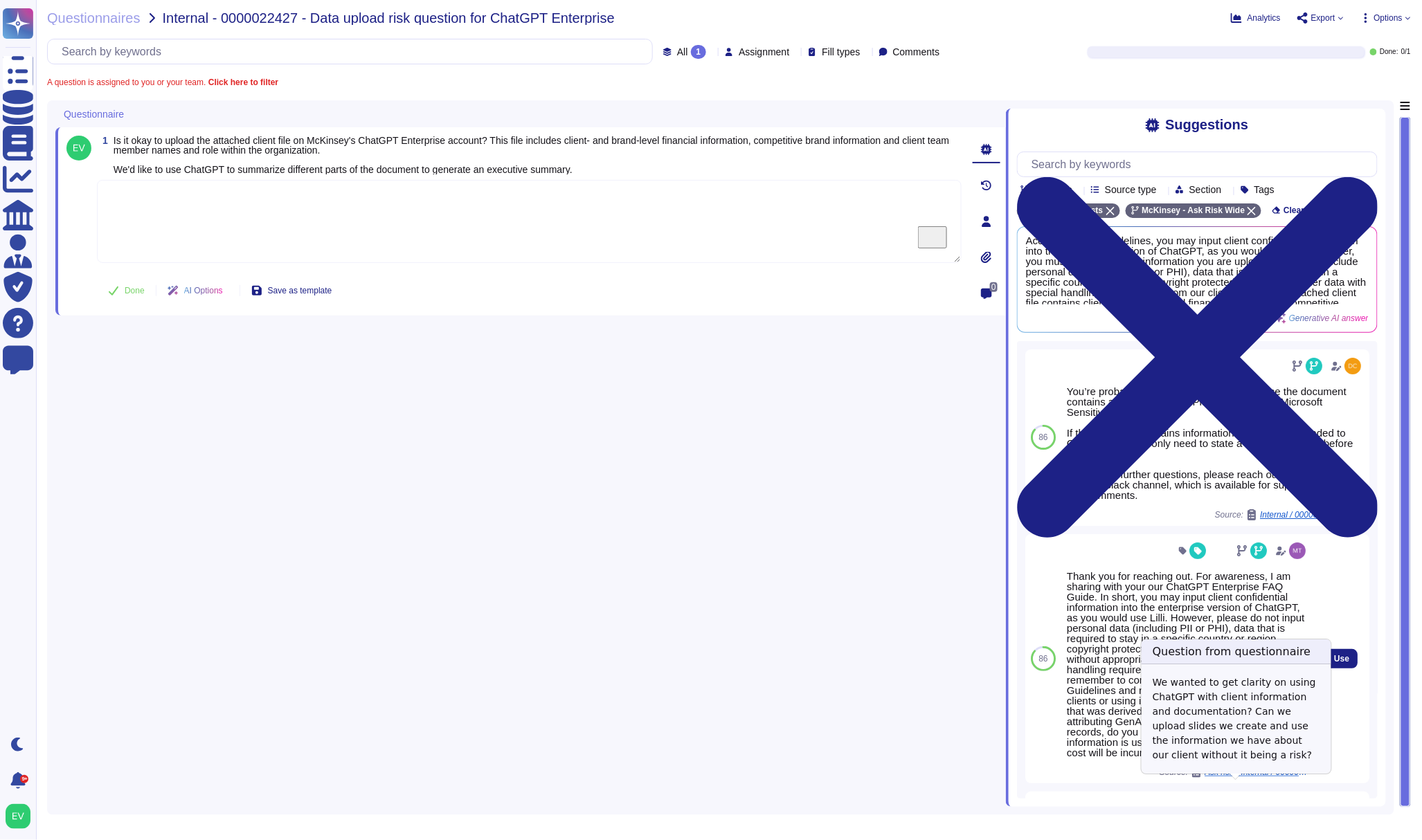
click at [1238, 776] on span "Ask risk - Internal / 0000020664 - RE: Requesting guidance on ChatGPT Enterprise" at bounding box center [1256, 772] width 104 height 9
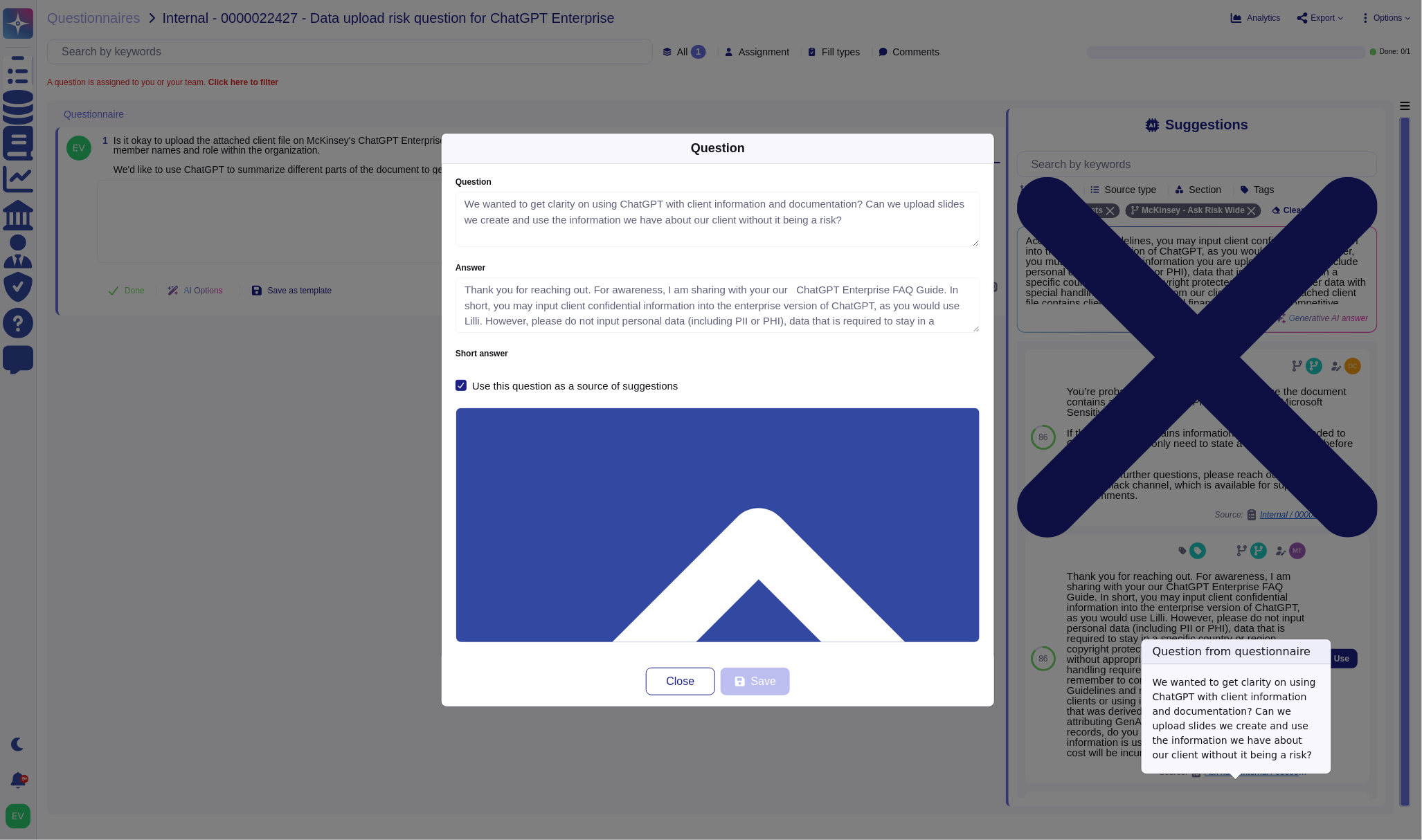
type textarea "We wanted to get clarity on using ChatGPT with client information and documenta…"
type textarea "Thank you for reaching out. For awareness, I am sharing with your our ChatGPT E…"
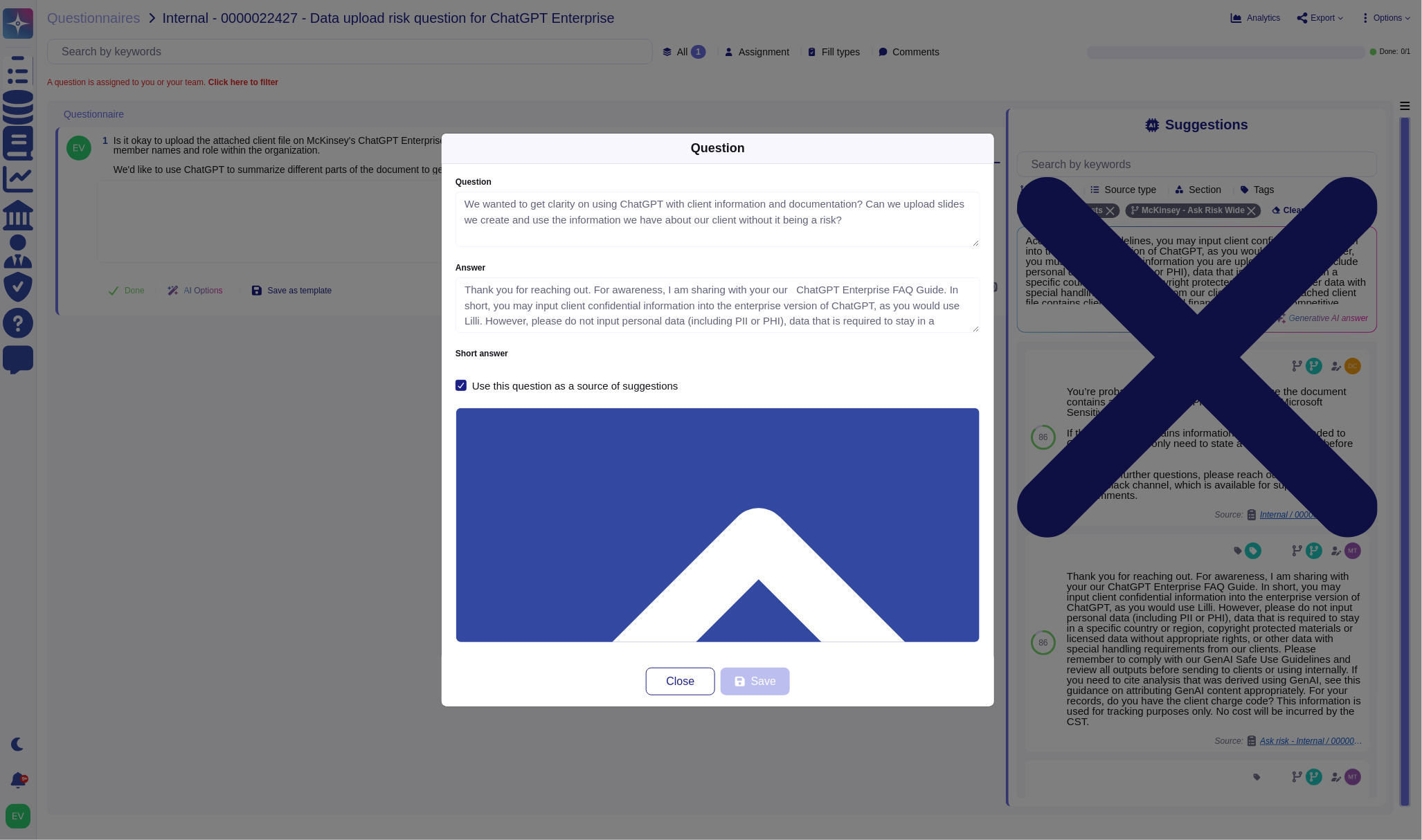
drag, startPoint x: 532, startPoint y: 482, endPoint x: 508, endPoint y: 478, distance: 24.3
drag, startPoint x: 535, startPoint y: 483, endPoint x: 510, endPoint y: 482, distance: 25.0
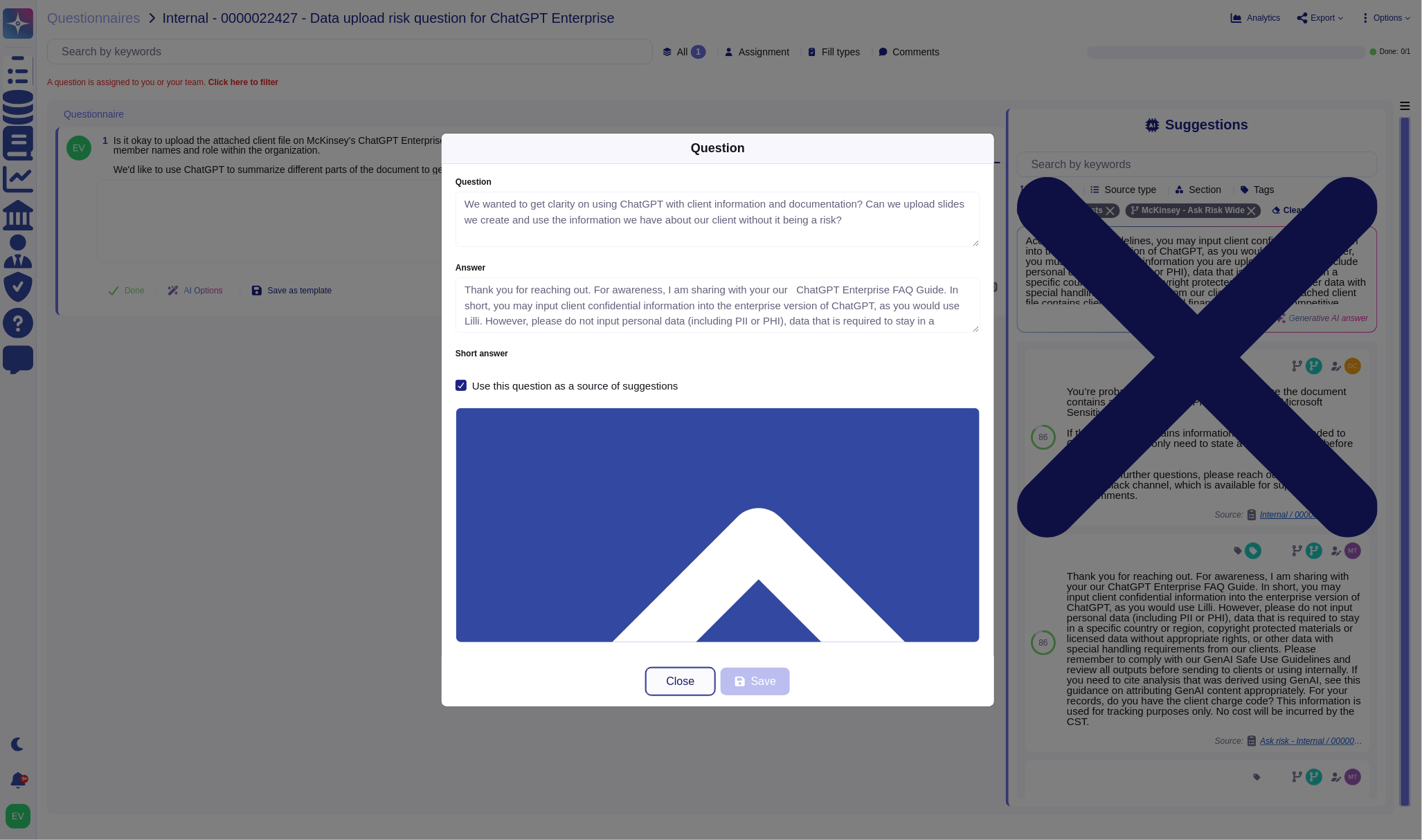
click at [665, 682] on button "Close" at bounding box center [680, 682] width 69 height 28
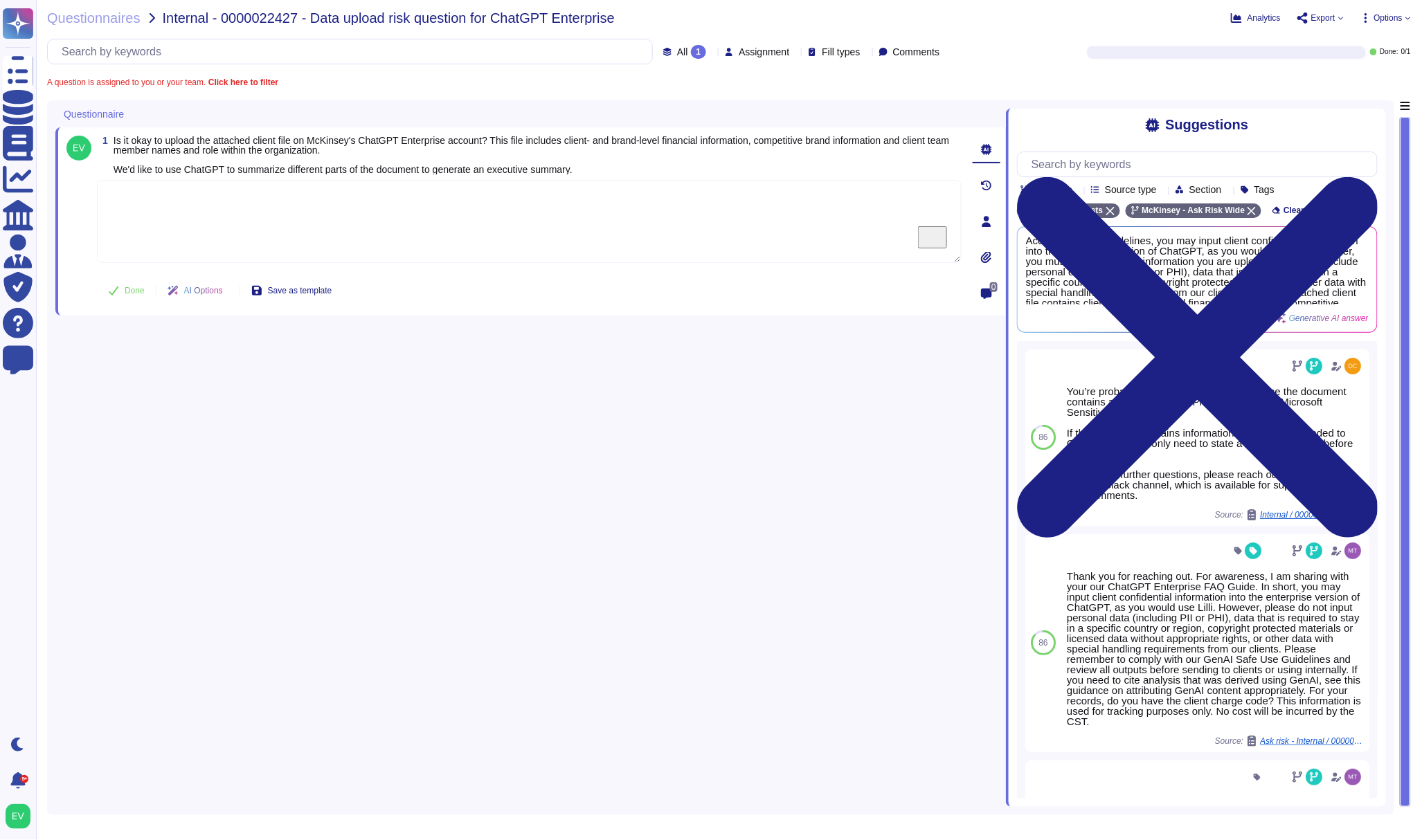
click at [159, 219] on textarea "To enrich screen reader interactions, please activate Accessibility in Grammarl…" at bounding box center [529, 221] width 865 height 83
click at [183, 212] on textarea "To enrich screen reader interactions, please activate Accessibility in Grammarl…" at bounding box center [529, 221] width 865 height 83
paste textarea "Thank you for reaching out. For awareness, I am sharing with your our [?pptx ic…"
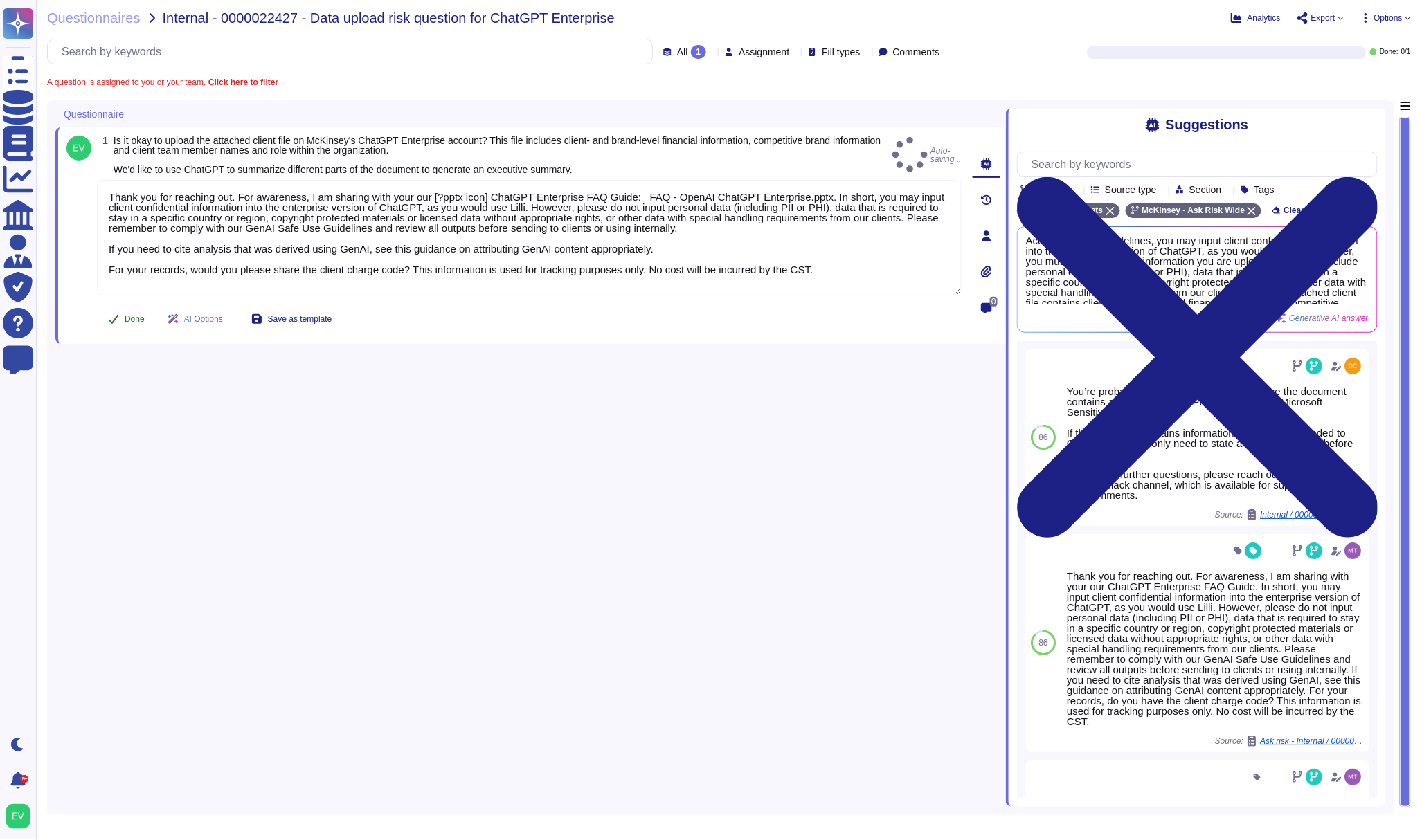
type textarea "Thank you for reaching out. For awareness, I am sharing with your our [?pptx ic…"
click at [131, 316] on span "Done" at bounding box center [134, 319] width 20 height 9
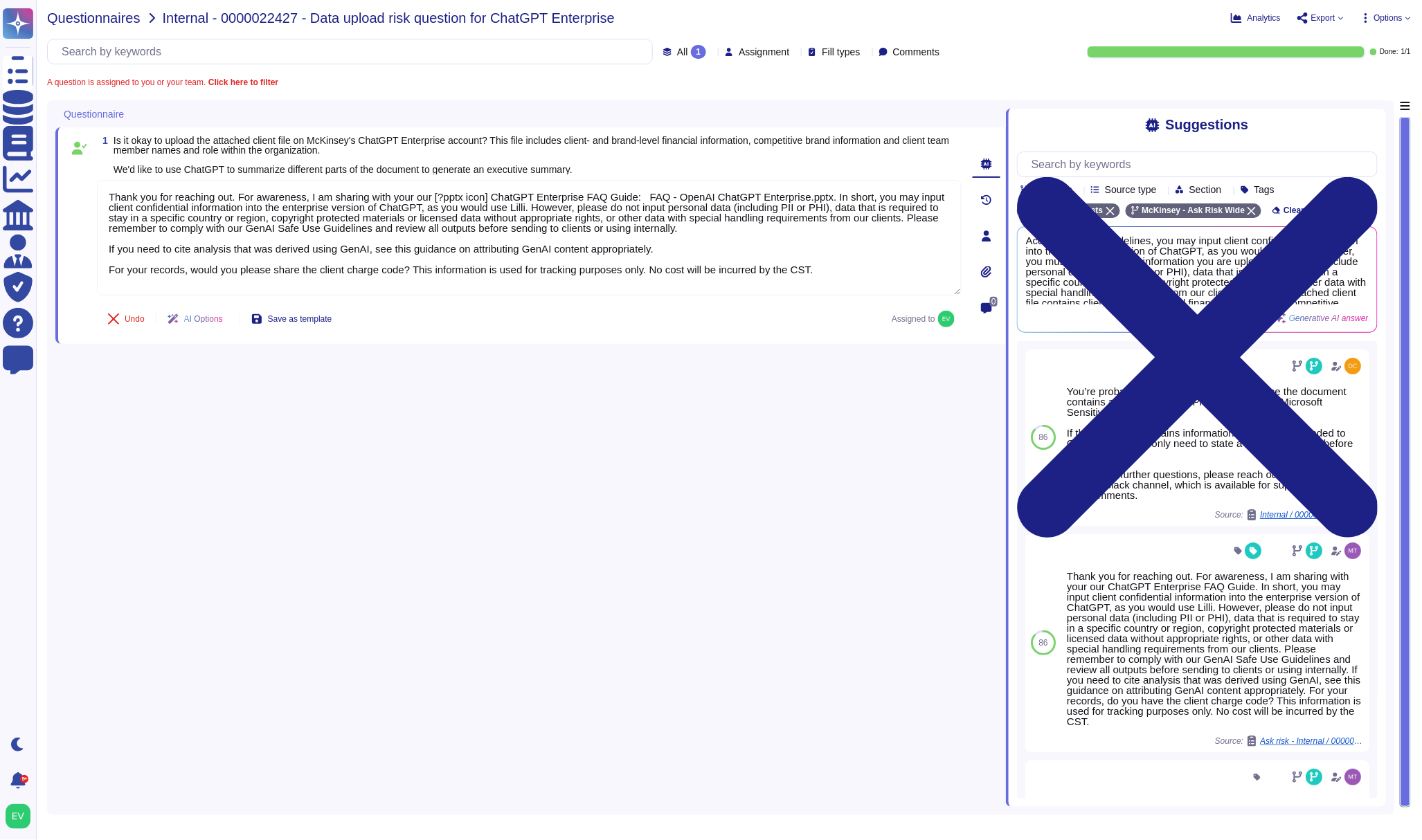
click at [103, 19] on span "Questionnaires" at bounding box center [94, 18] width 93 height 14
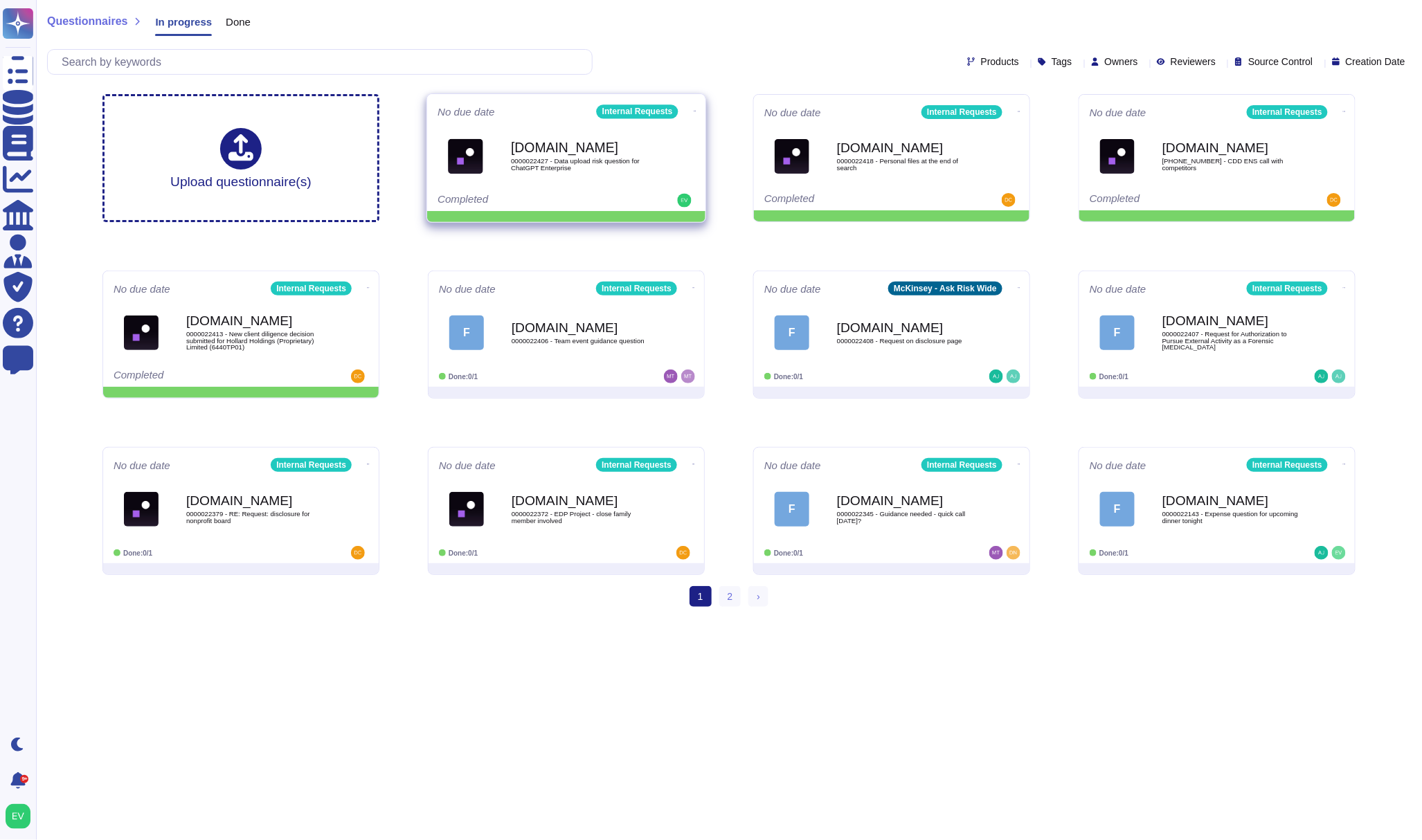
click at [694, 112] on icon at bounding box center [695, 111] width 3 height 3
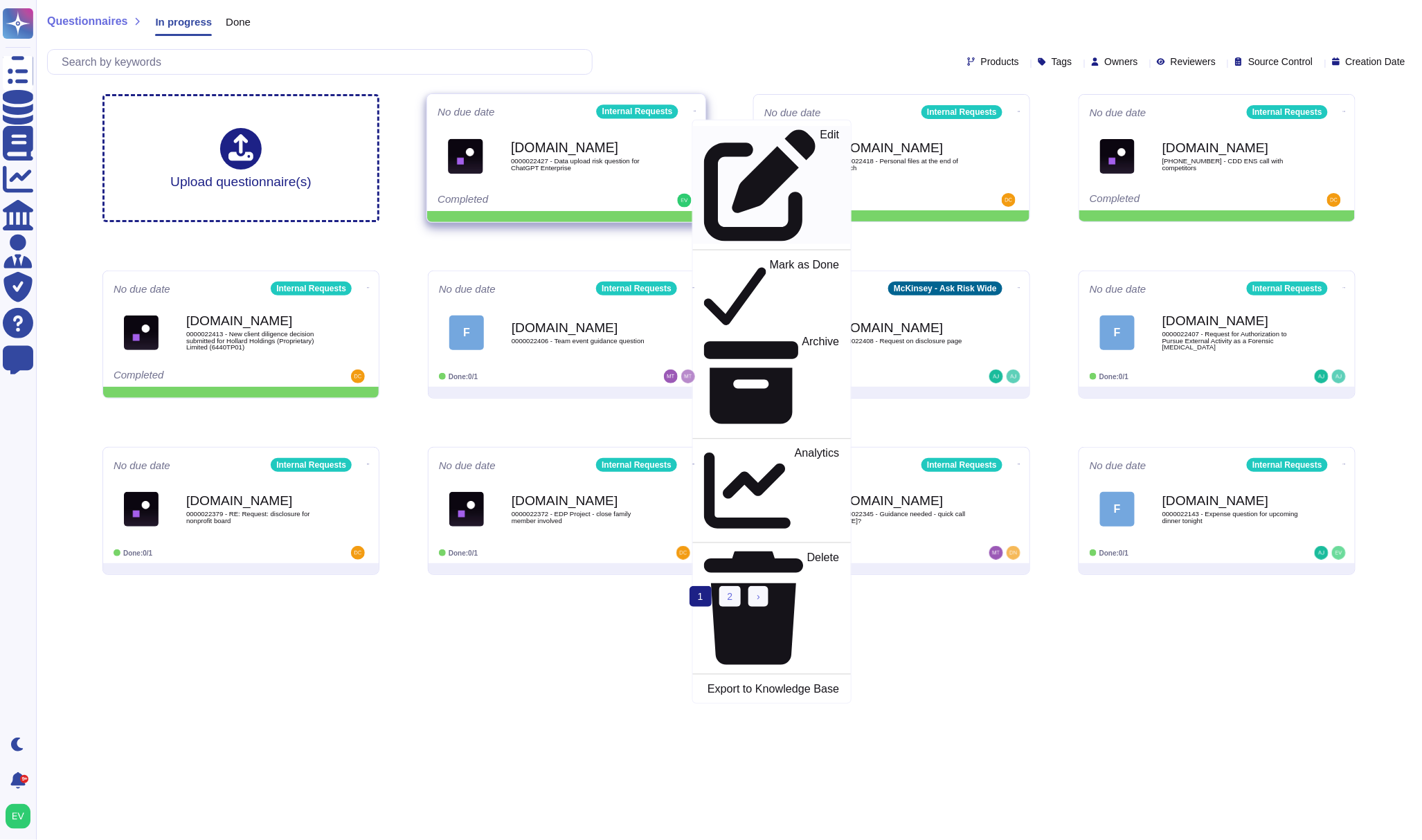
click at [755, 141] on div "Edit" at bounding box center [772, 185] width 135 height 113
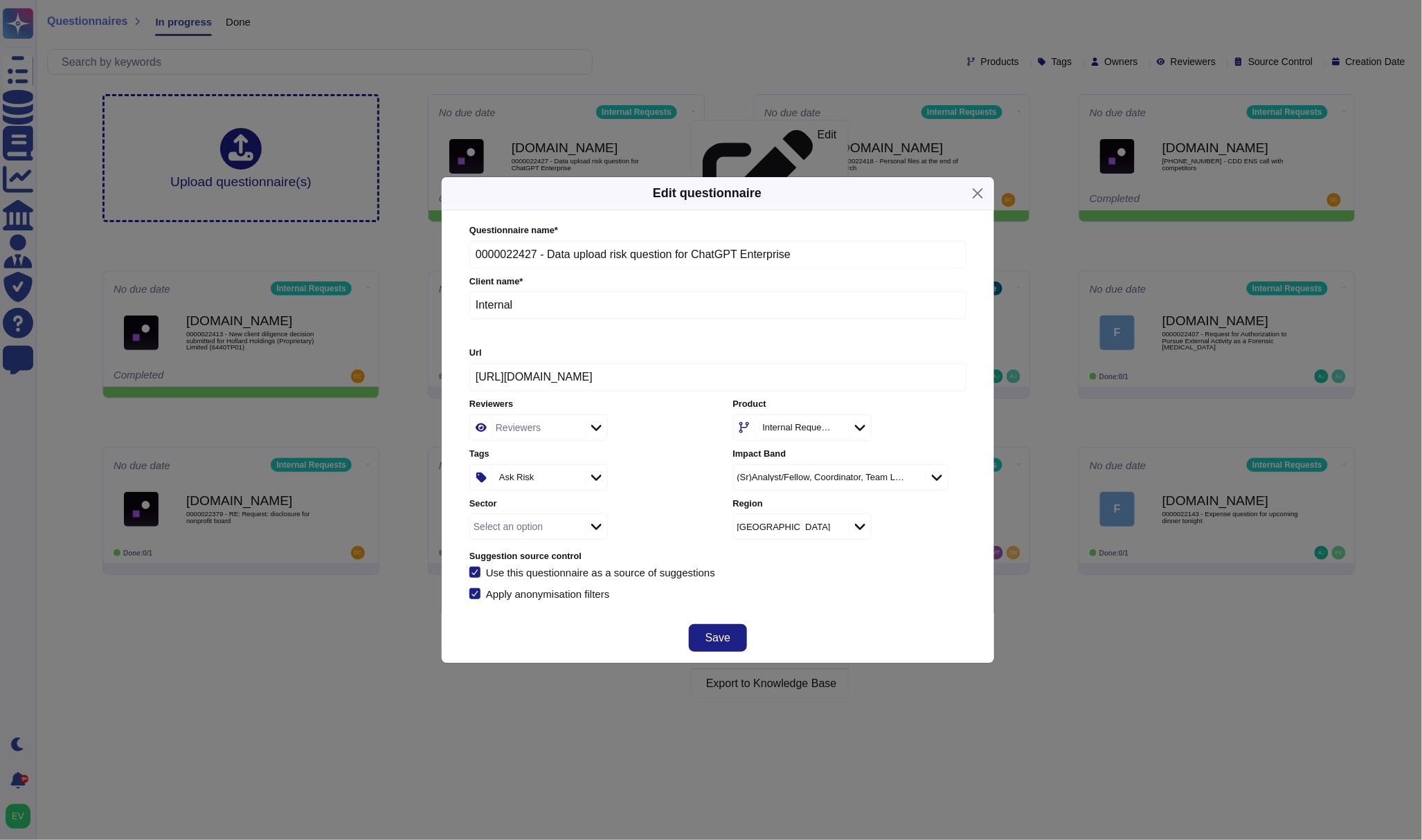
click at [525, 532] on div "Select an option" at bounding box center [507, 527] width 69 height 9
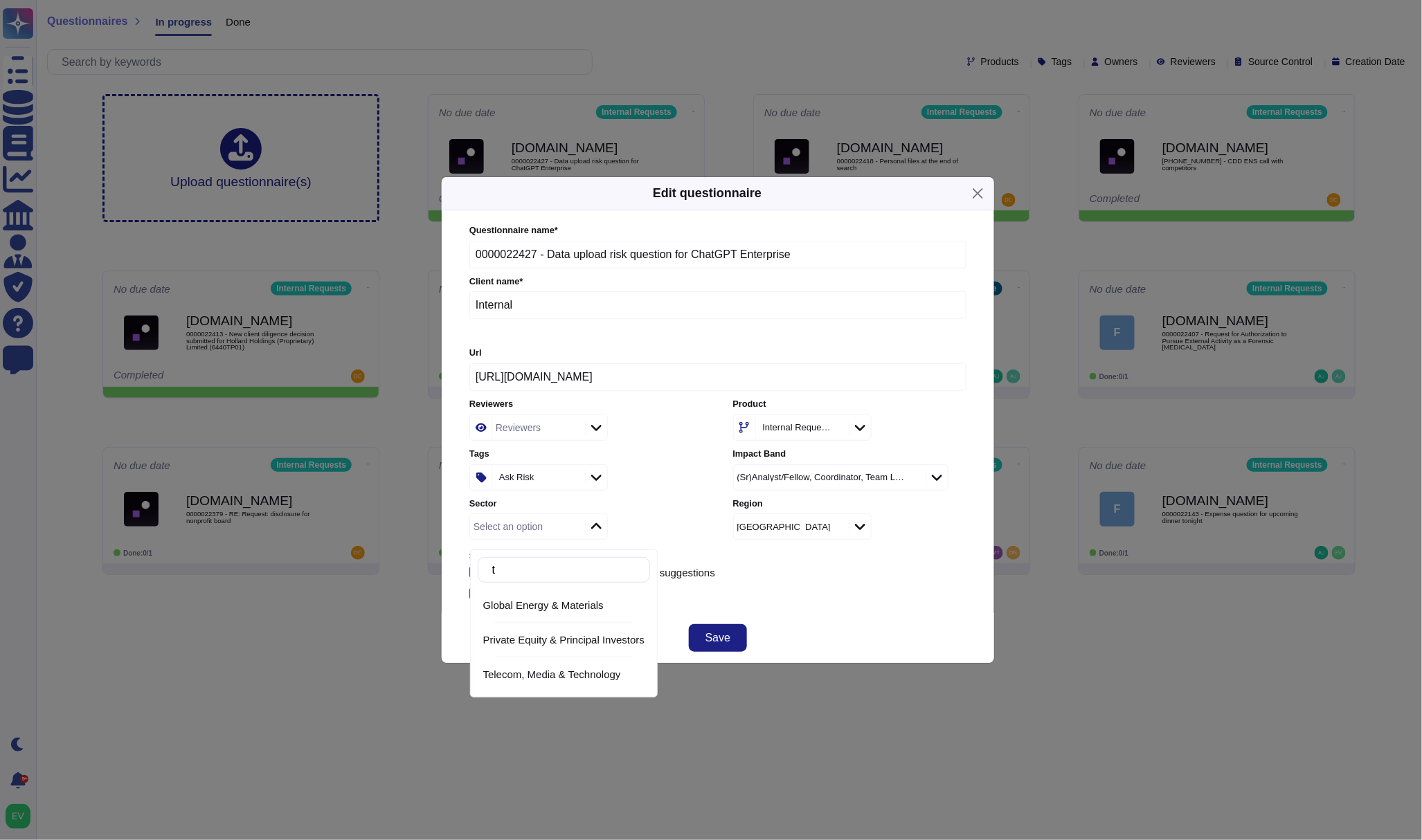
type input "te"
click at [508, 685] on div "Telecom, Media & Technology" at bounding box center [564, 674] width 173 height 31
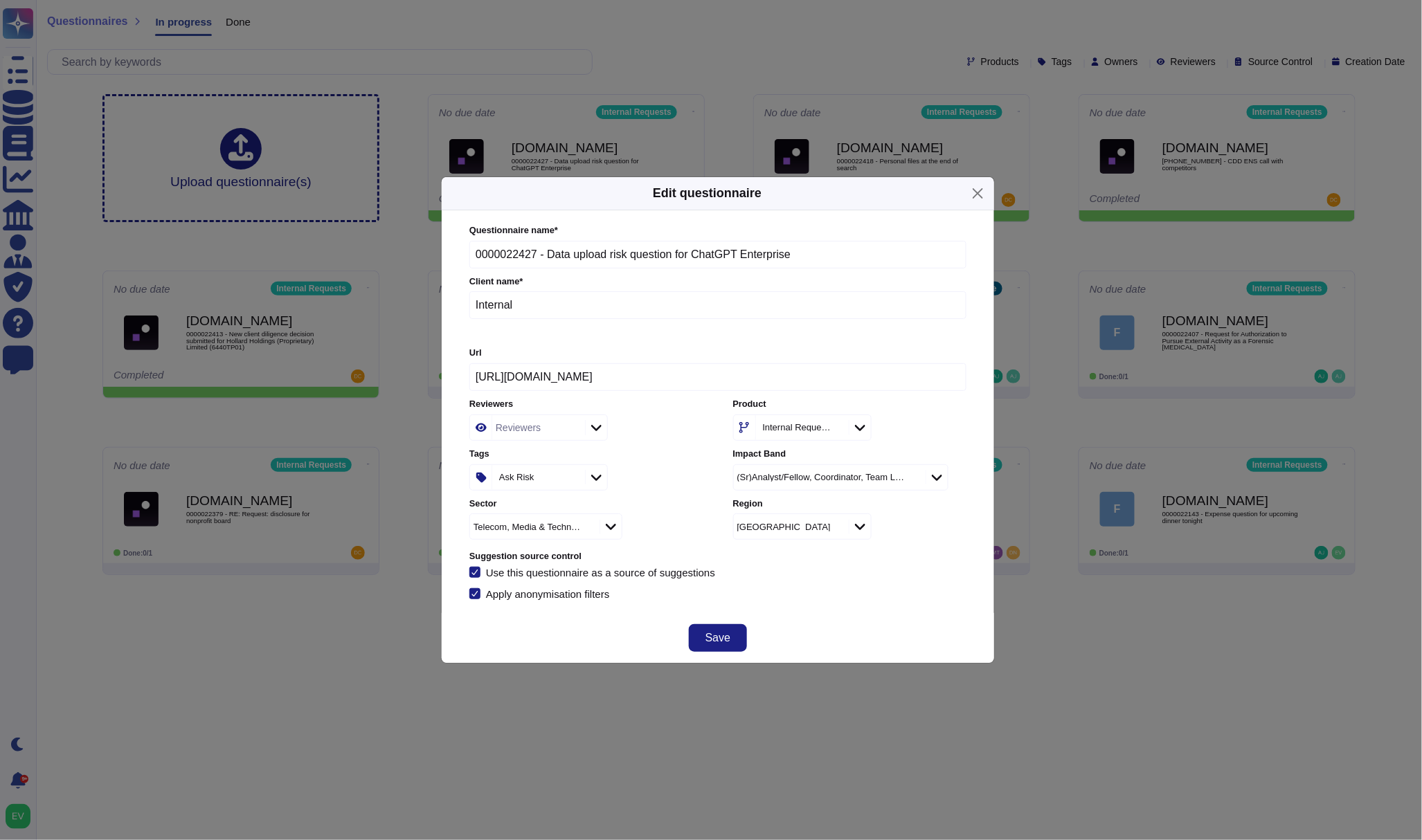
drag, startPoint x: 729, startPoint y: 643, endPoint x: 673, endPoint y: 654, distance: 57.1
click at [763, 720] on div "Edit questionnaire Questionnaire name * 0000022427 - Data upload risk question …" at bounding box center [711, 420] width 1422 height 840
click at [542, 489] on div "Ask Risk" at bounding box center [536, 478] width 89 height 25
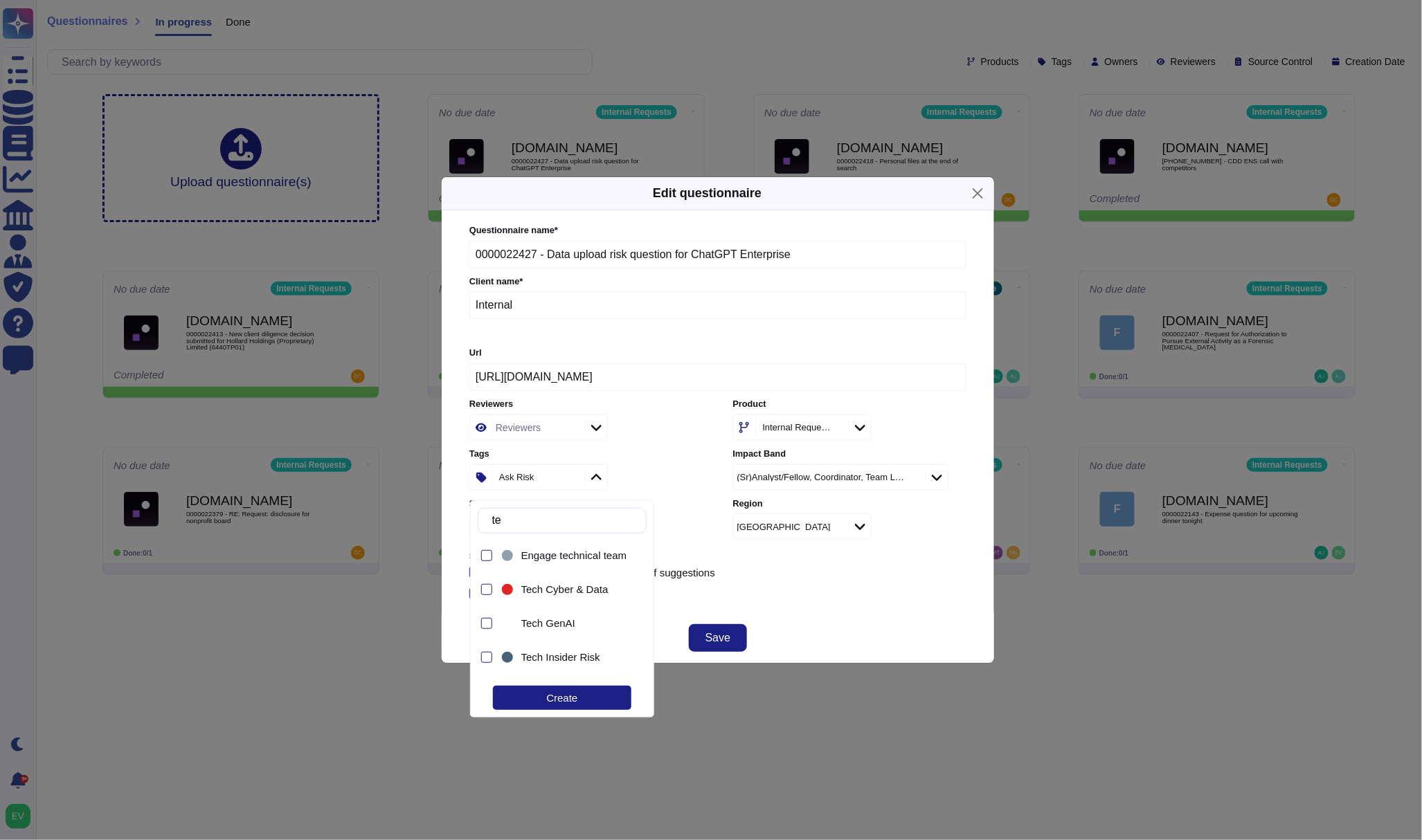
type input "tec"
click at [552, 631] on div "Tech GenAI" at bounding box center [566, 624] width 134 height 31
click at [735, 641] on button "Save" at bounding box center [717, 638] width 58 height 28
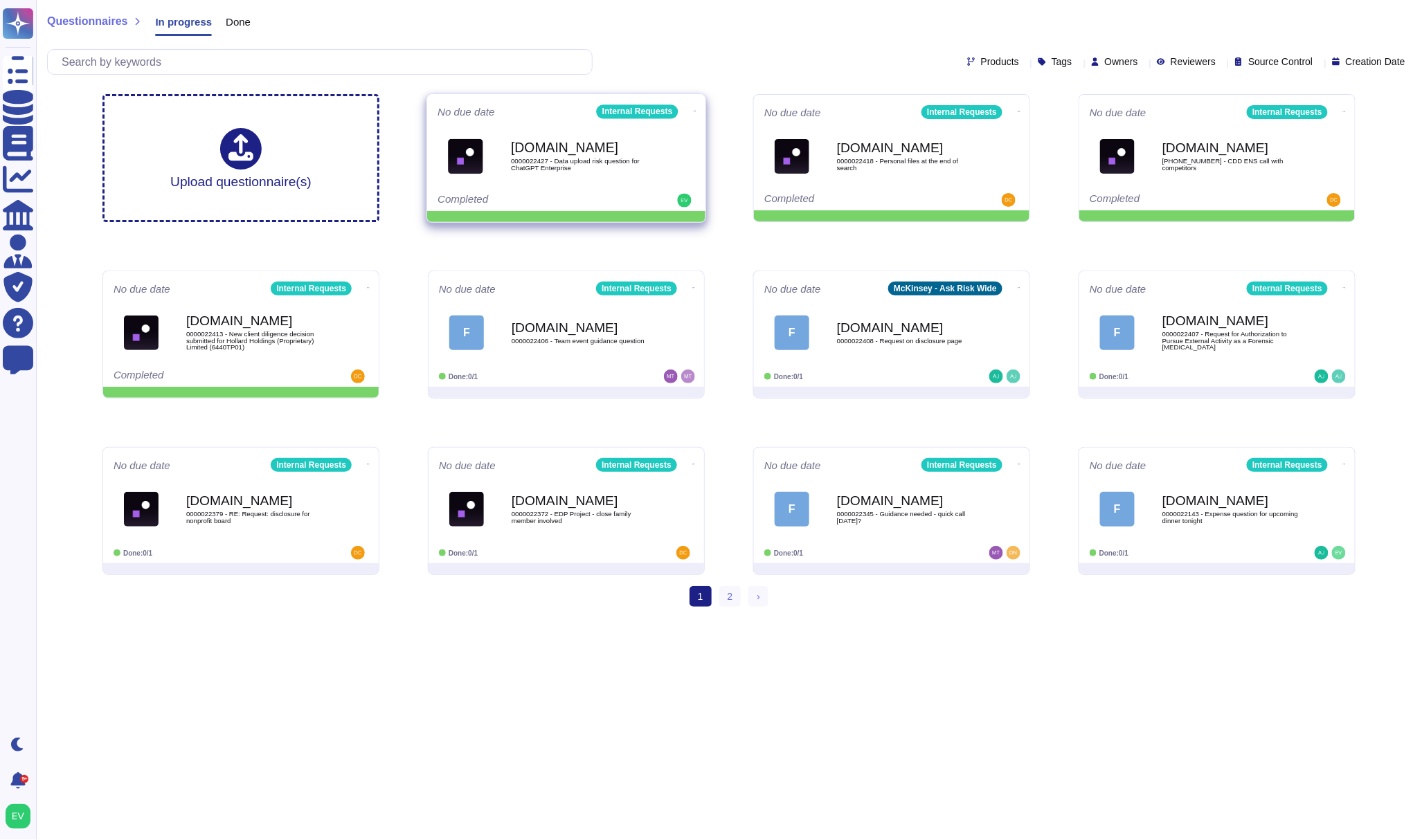
click at [694, 111] on icon at bounding box center [695, 111] width 3 height 3
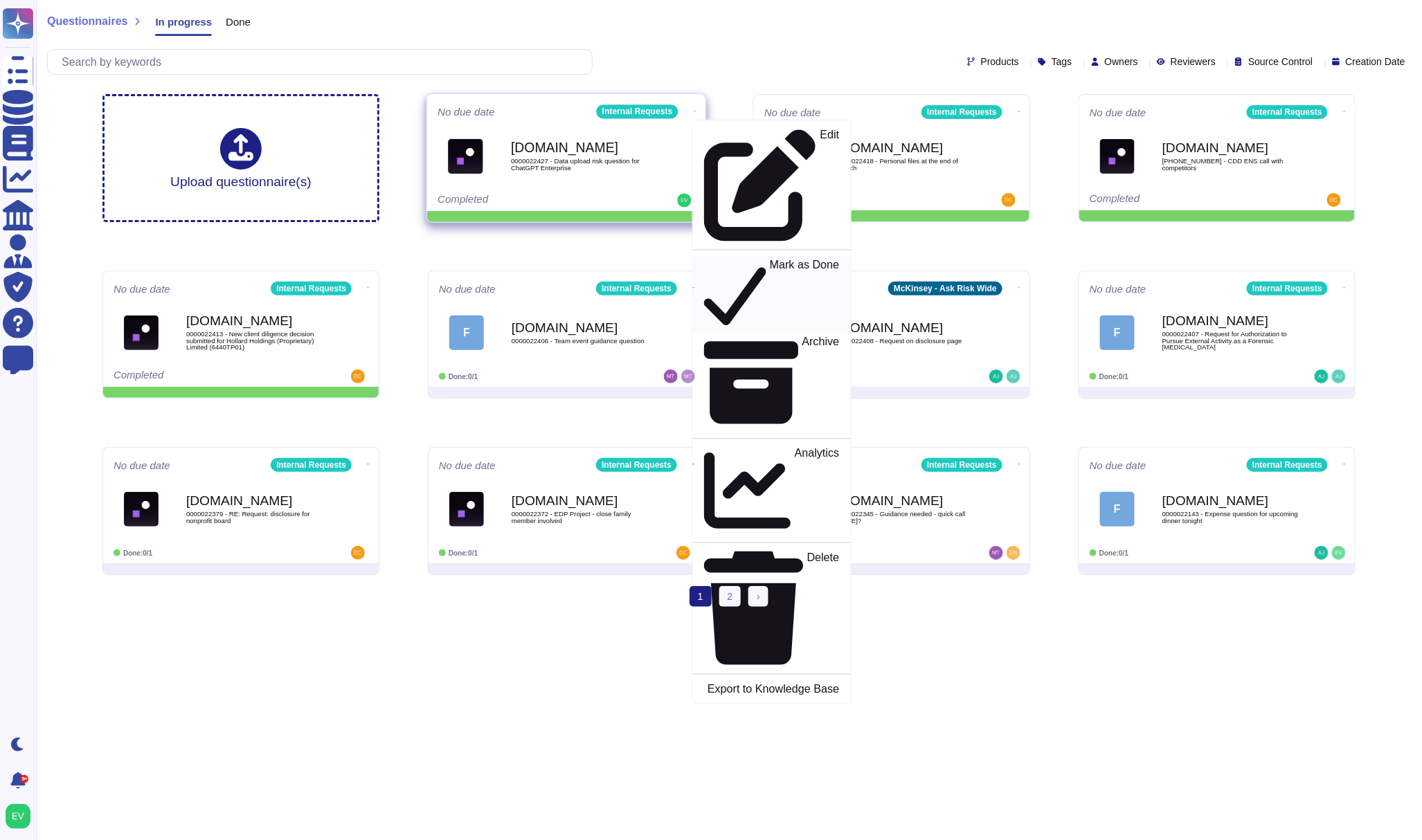
click at [769, 260] on p "Mark as Done" at bounding box center [804, 295] width 70 height 71
